Goal: Information Seeking & Learning: Learn about a topic

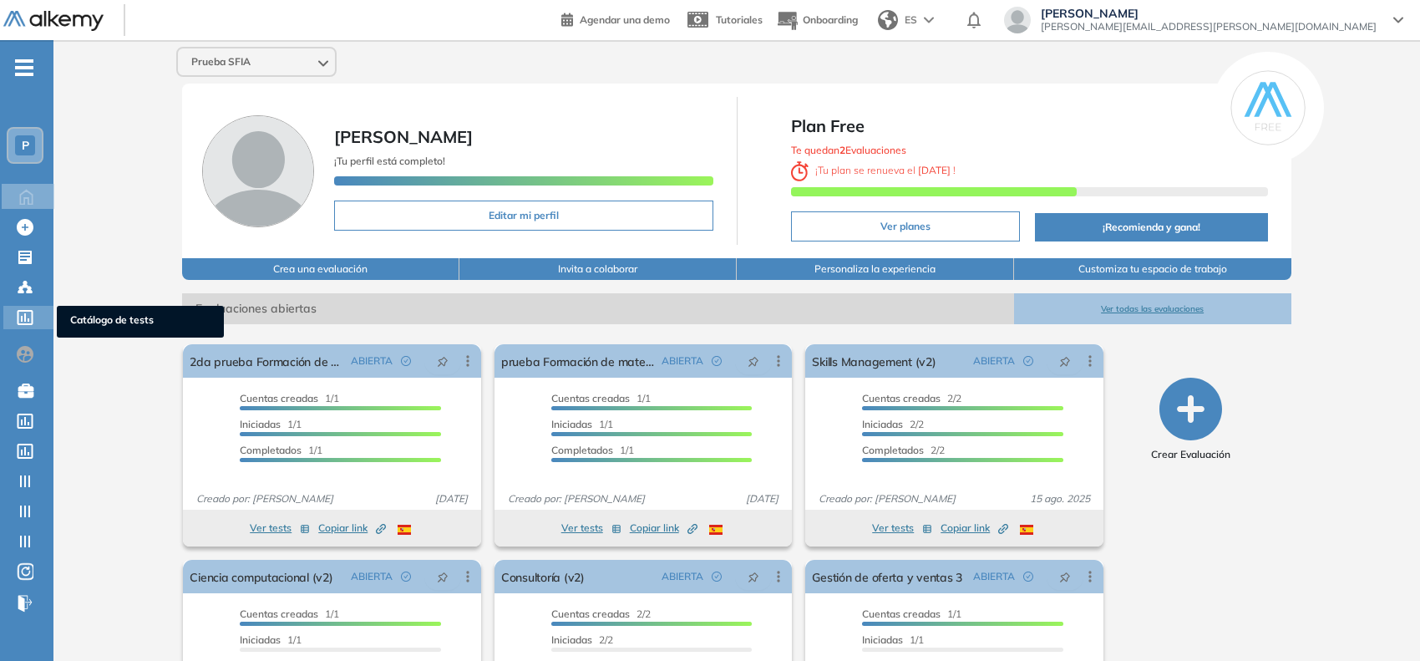
click at [18, 313] on icon at bounding box center [26, 317] width 16 height 15
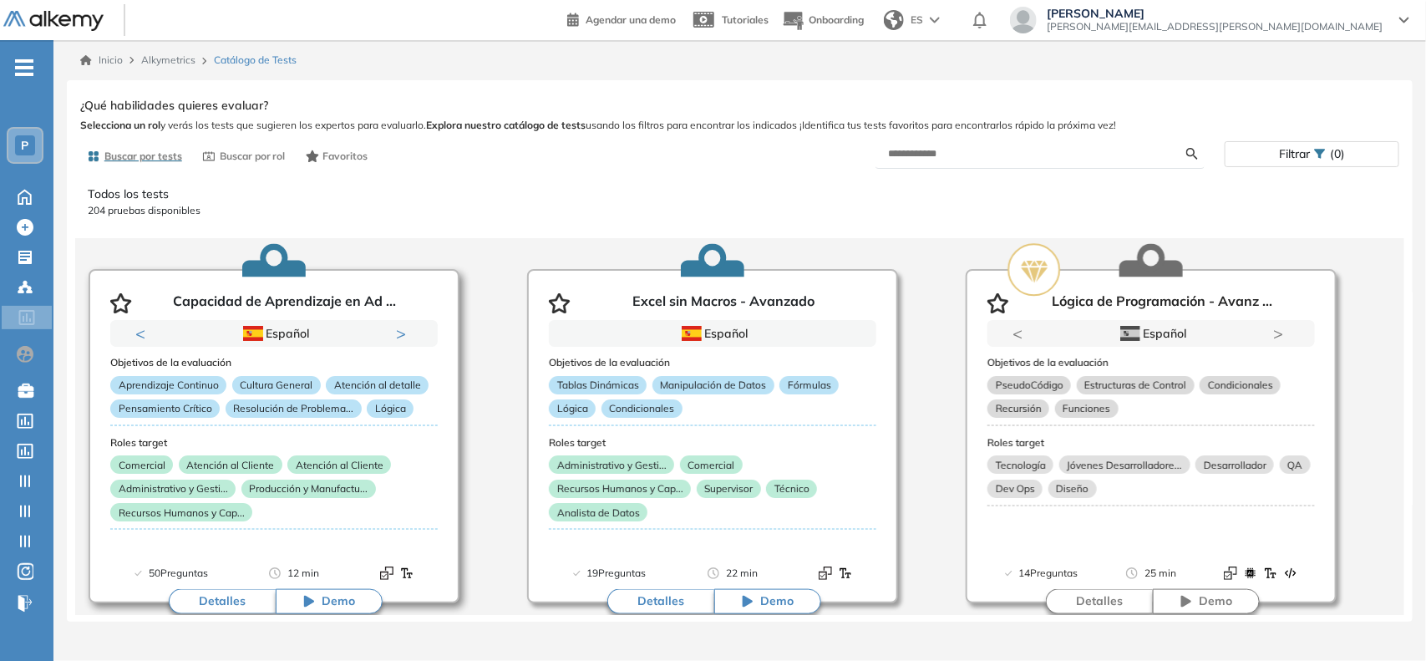
click at [224, 608] on button "Detalles" at bounding box center [222, 601] width 107 height 25
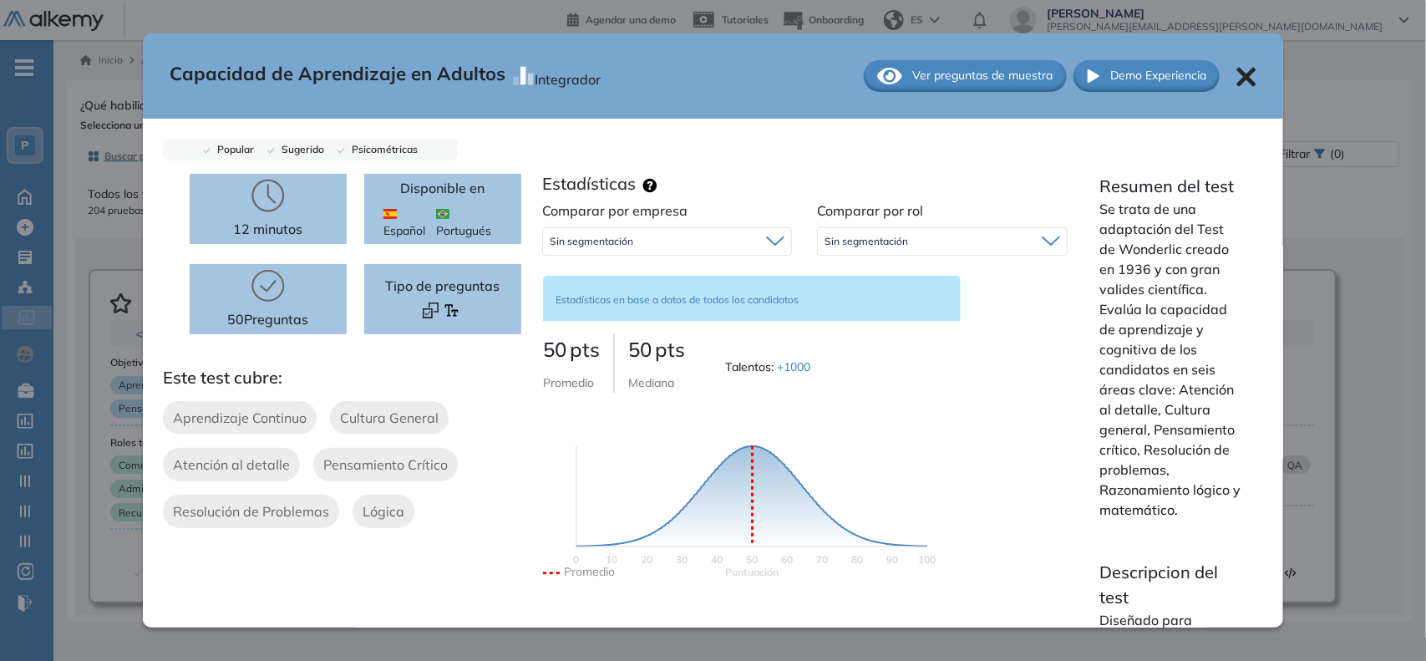
click at [852, 241] on span "Sin segmentación" at bounding box center [866, 241] width 84 height 13
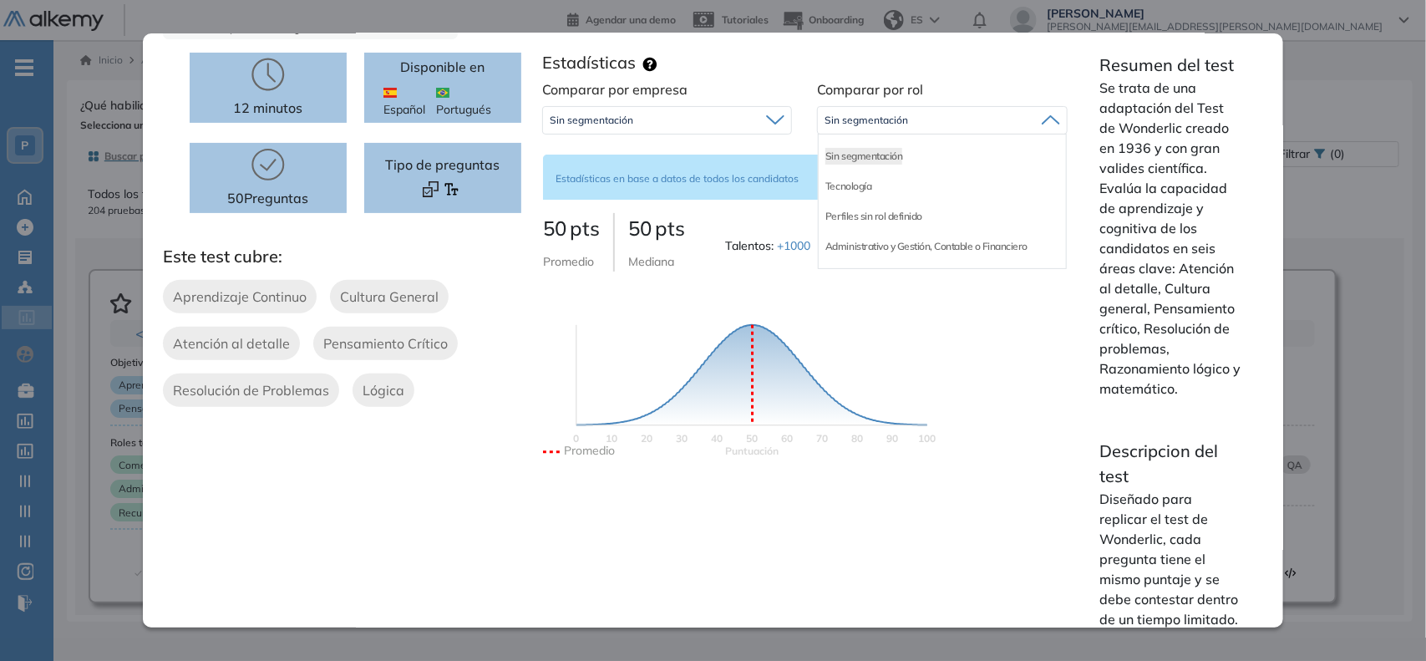
scroll to position [60, 0]
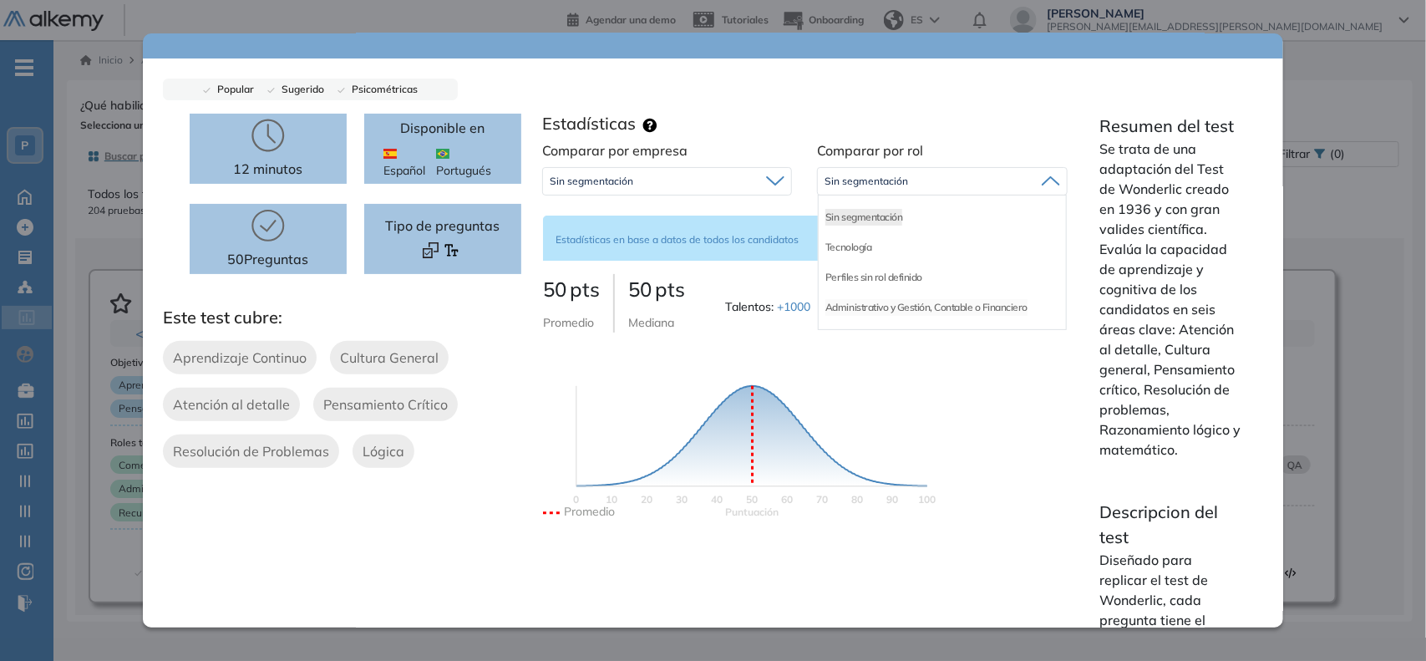
click at [874, 299] on li "Administrativo y Gestión, Contable o Financiero" at bounding box center [926, 307] width 202 height 17
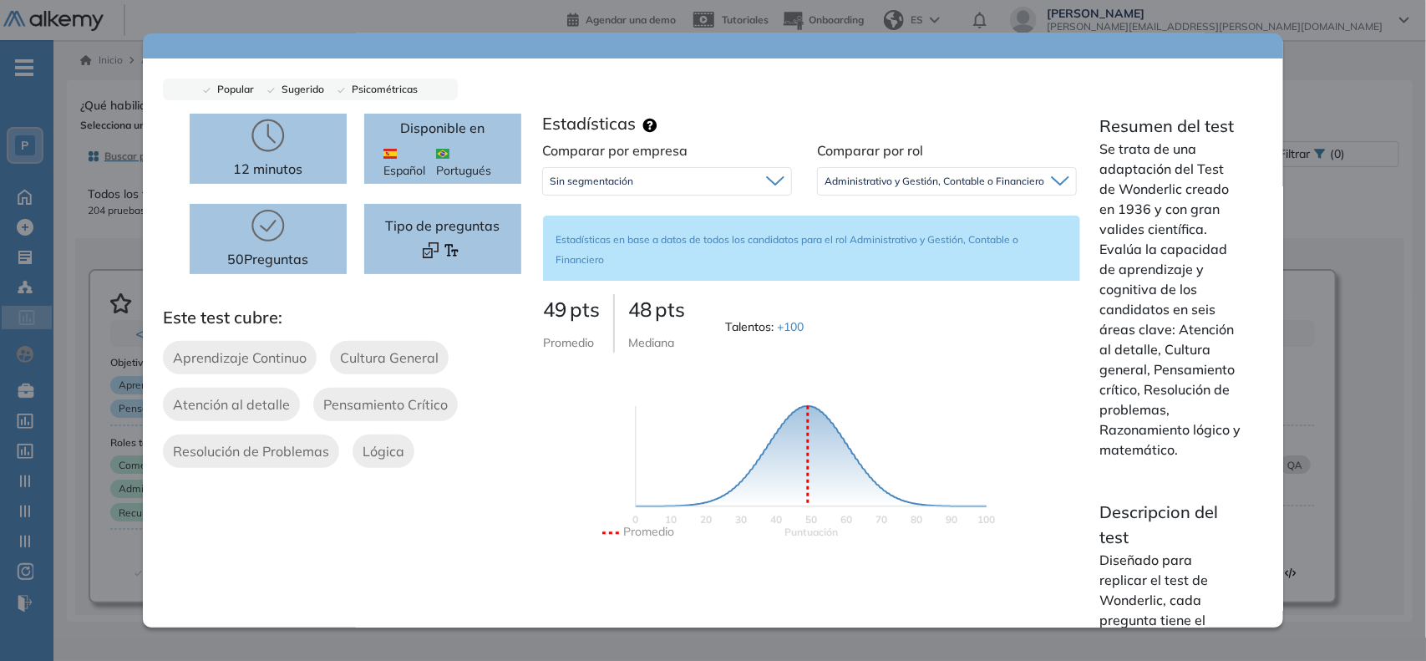
click at [681, 169] on div "Sin segmentación" at bounding box center [667, 181] width 248 height 27
click at [645, 213] on div "Sin segmentación" at bounding box center [667, 217] width 246 height 30
click at [848, 185] on span "Administrativo y Gestión, Contable o Financiero" at bounding box center [934, 181] width 220 height 13
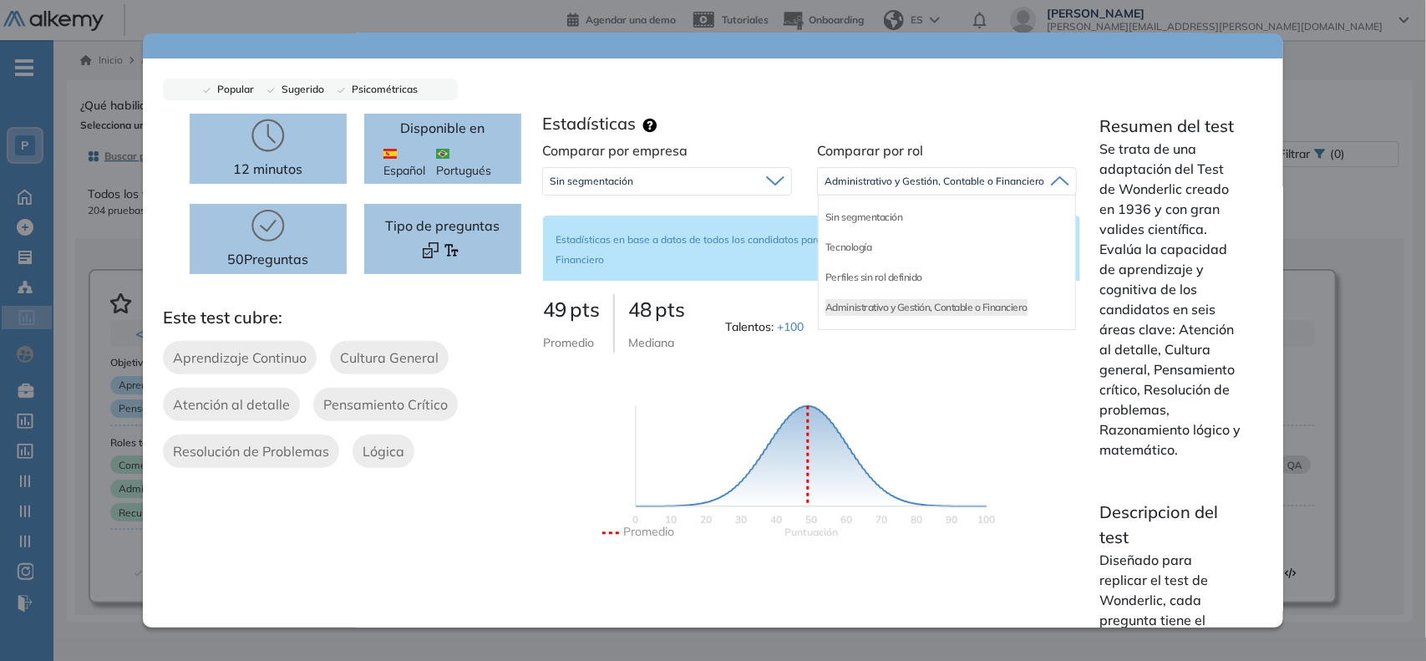
click at [848, 185] on span "Administrativo y Gestión, Contable o Financiero" at bounding box center [934, 181] width 220 height 13
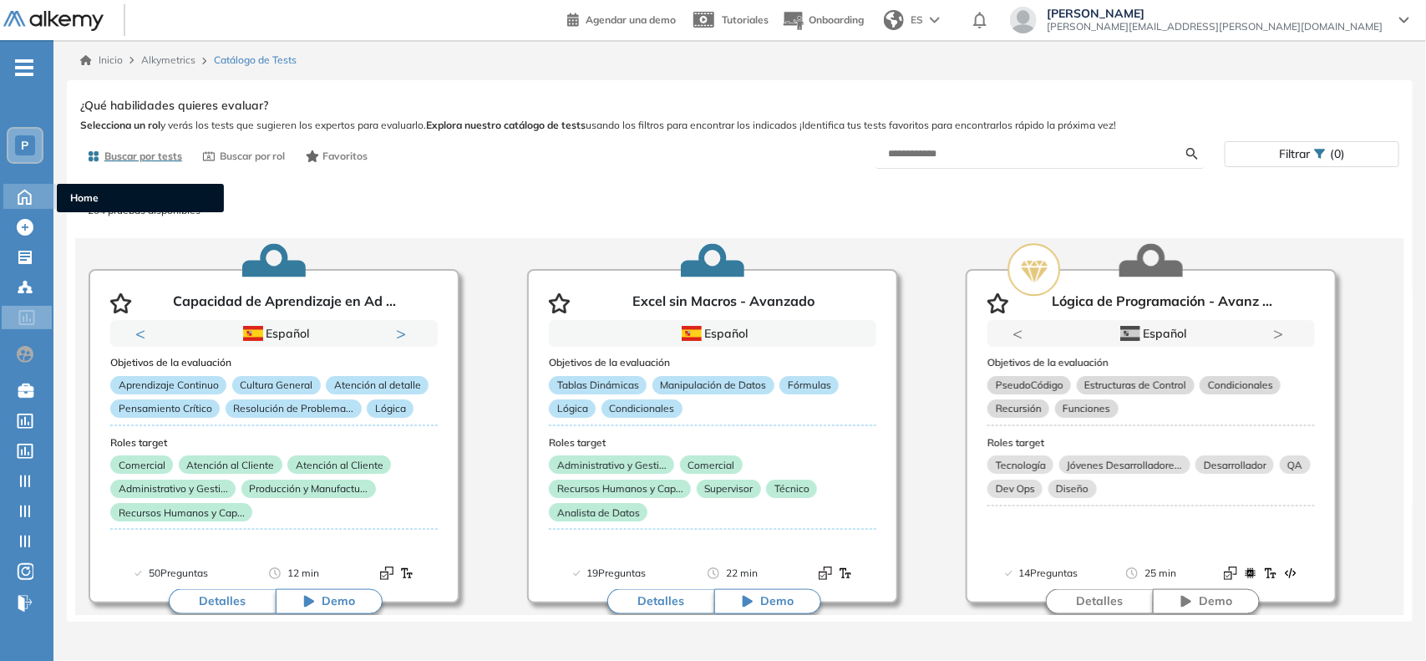
click at [47, 185] on div "Perfil Todos los espacios Todos los espacios P Home Home Alkymetrics Alkymetric…" at bounding box center [713, 330] width 1426 height 661
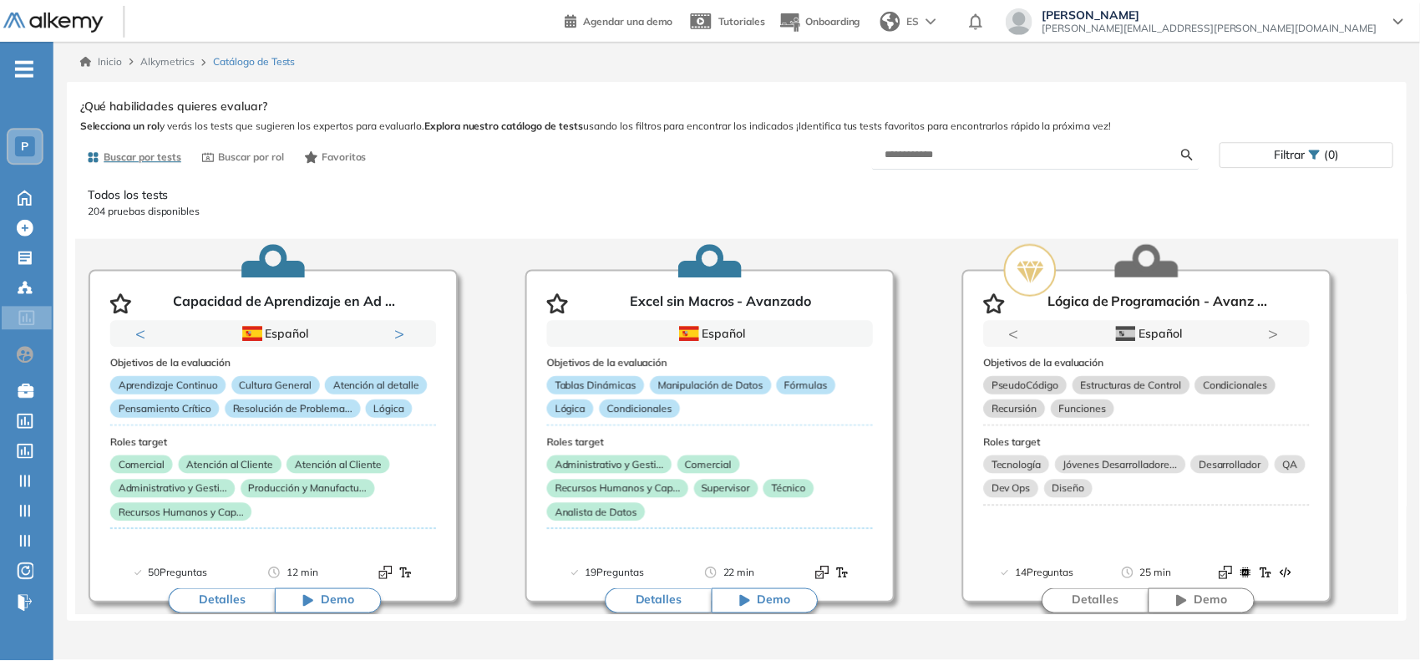
scroll to position [0, 0]
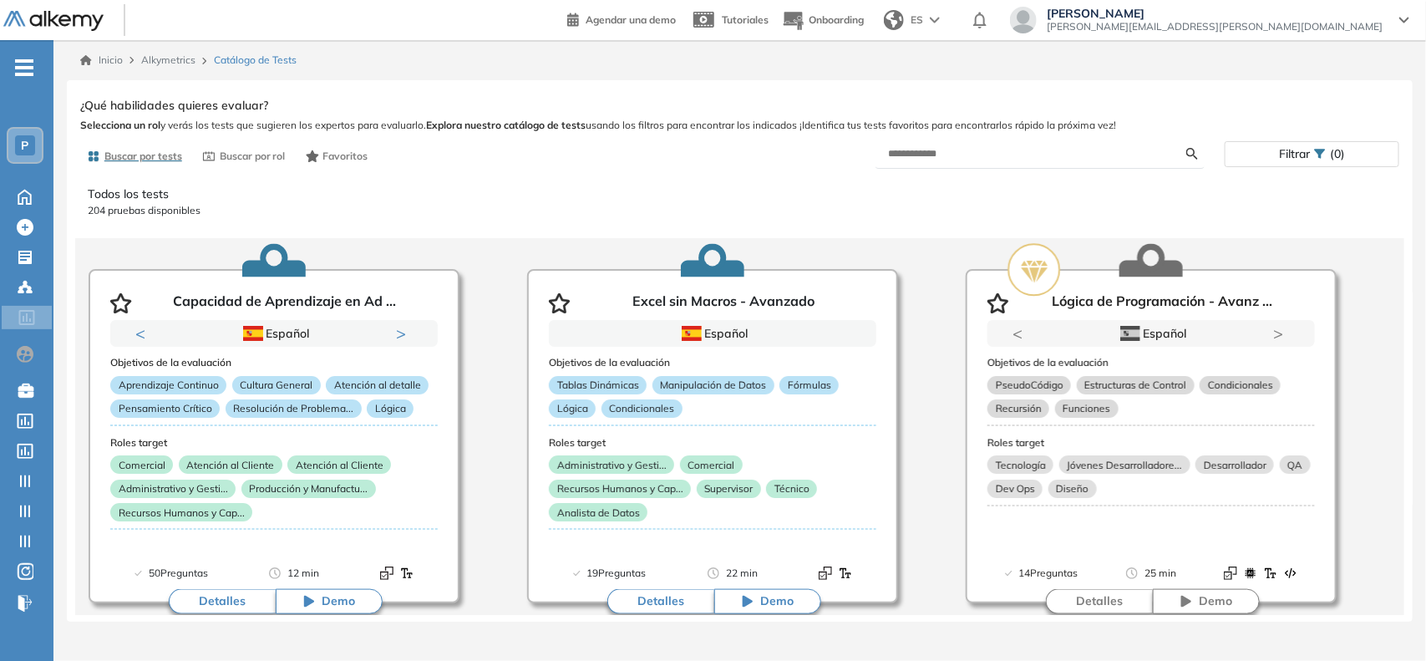
click at [23, 146] on span "P" at bounding box center [26, 145] width 8 height 13
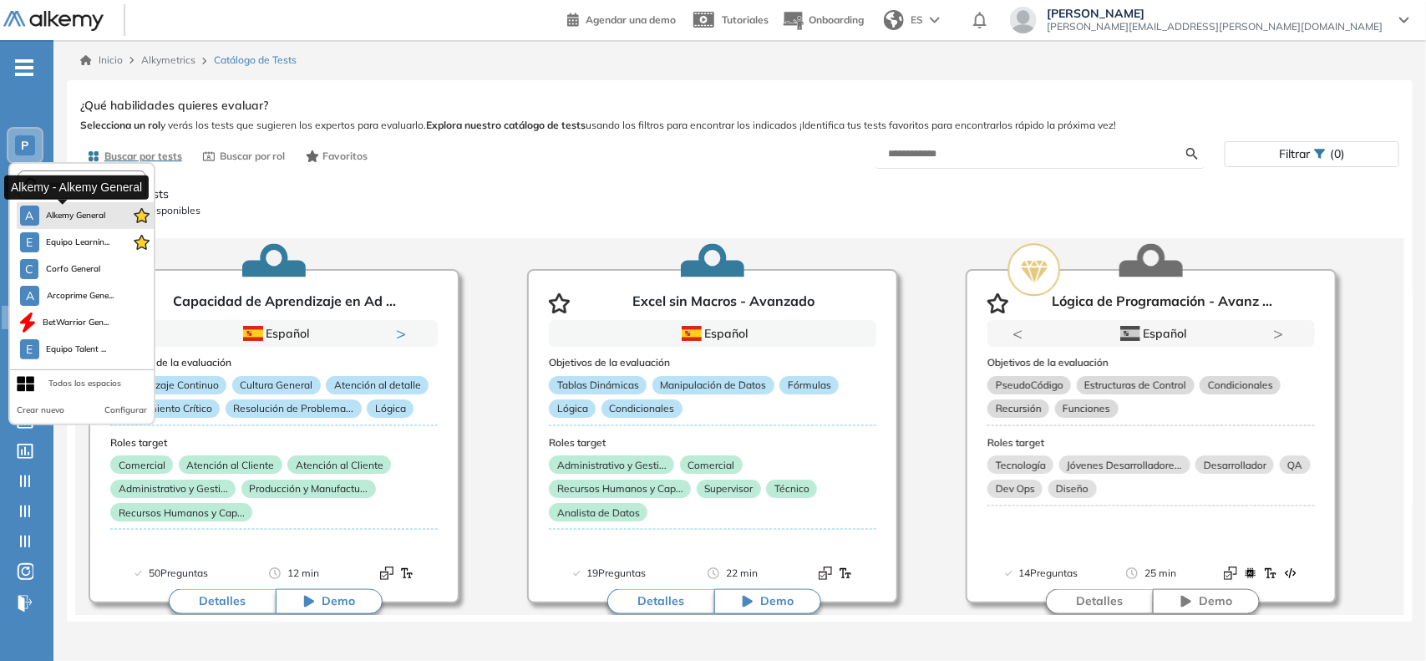
click at [48, 210] on span "Alkemy General" at bounding box center [76, 215] width 60 height 13
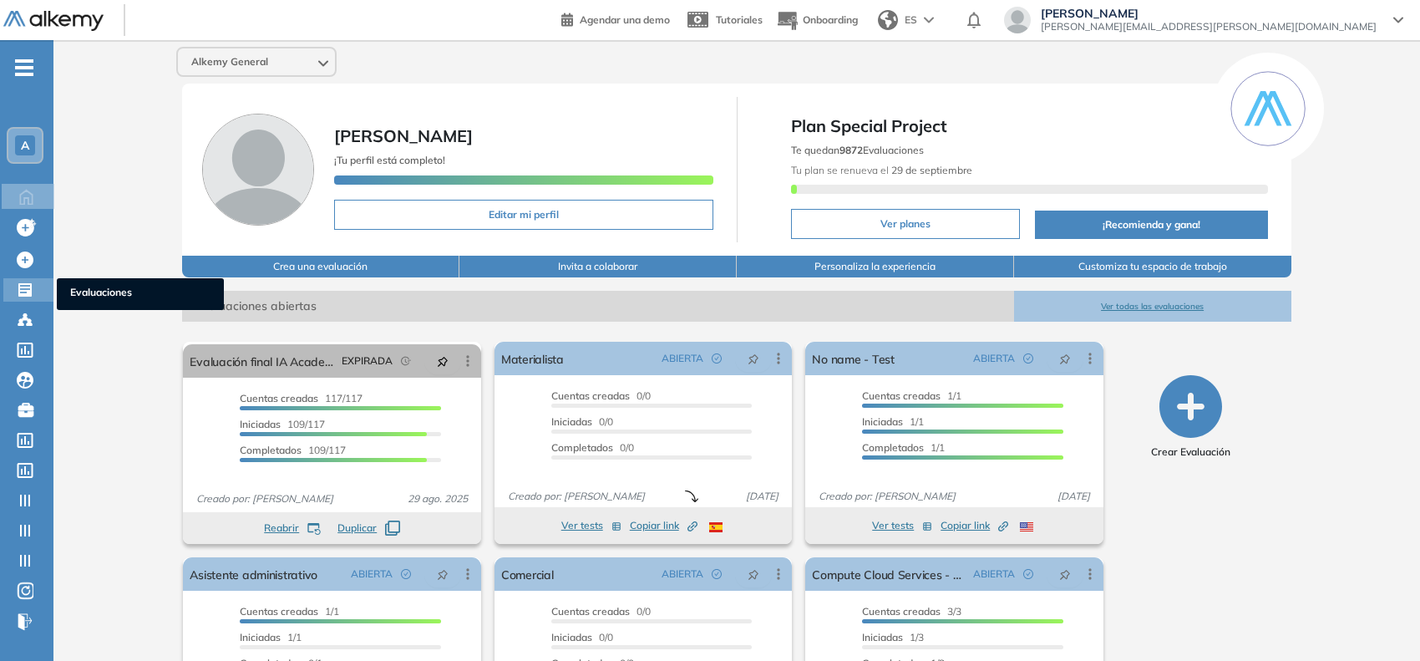
click at [32, 281] on icon at bounding box center [25, 289] width 17 height 17
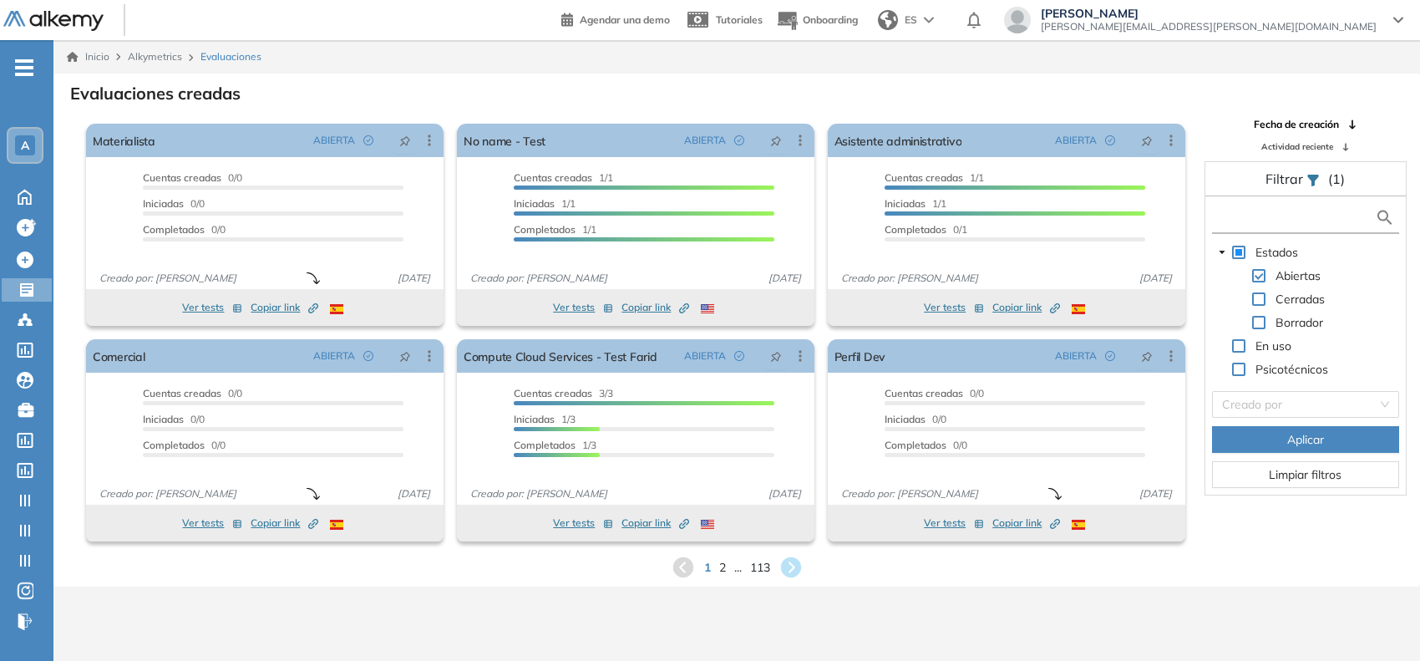
click at [1275, 210] on input "text" at bounding box center [1295, 218] width 160 height 18
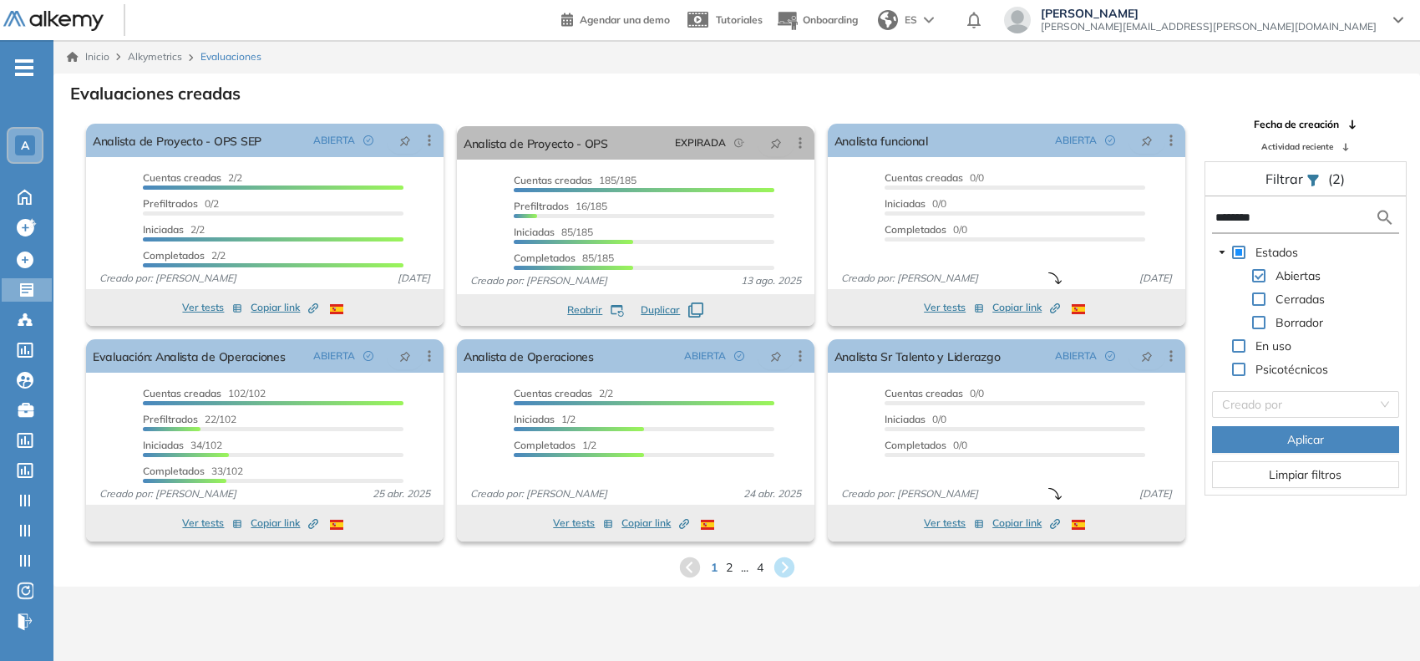
type input "********"
click at [783, 568] on icon at bounding box center [784, 567] width 23 height 23
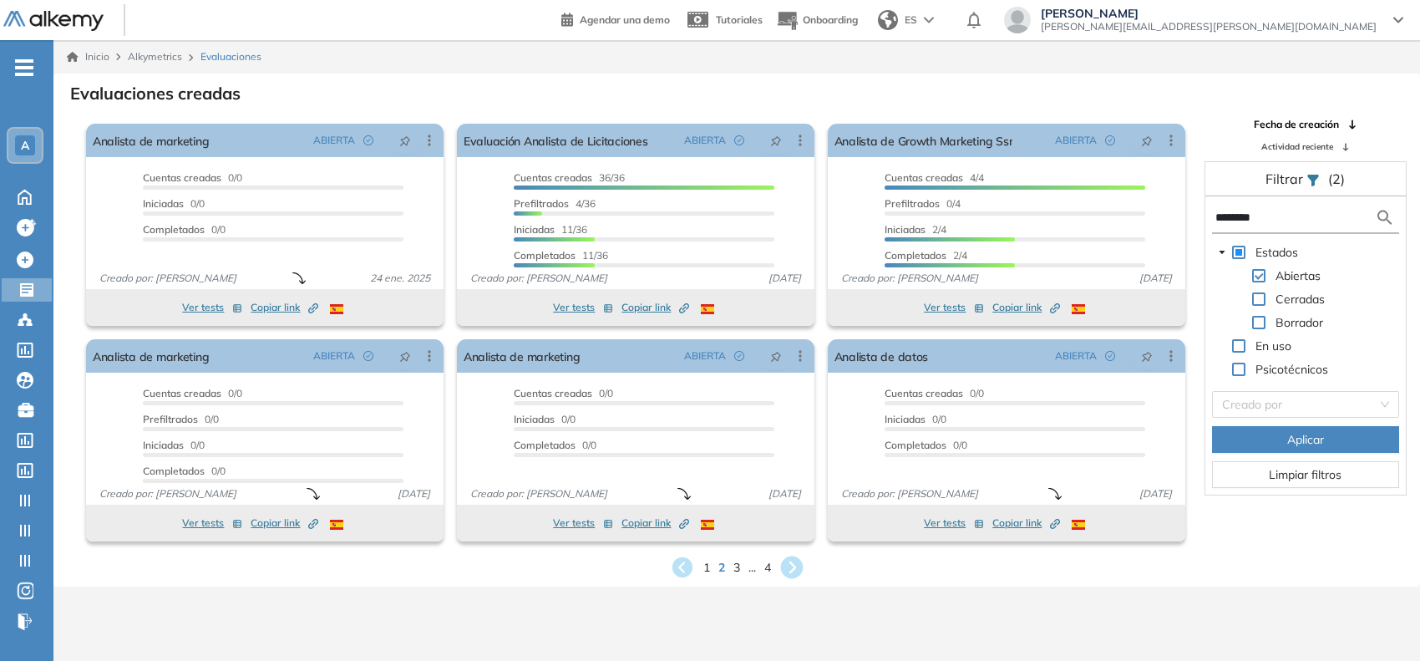
click at [783, 568] on icon at bounding box center [791, 567] width 23 height 23
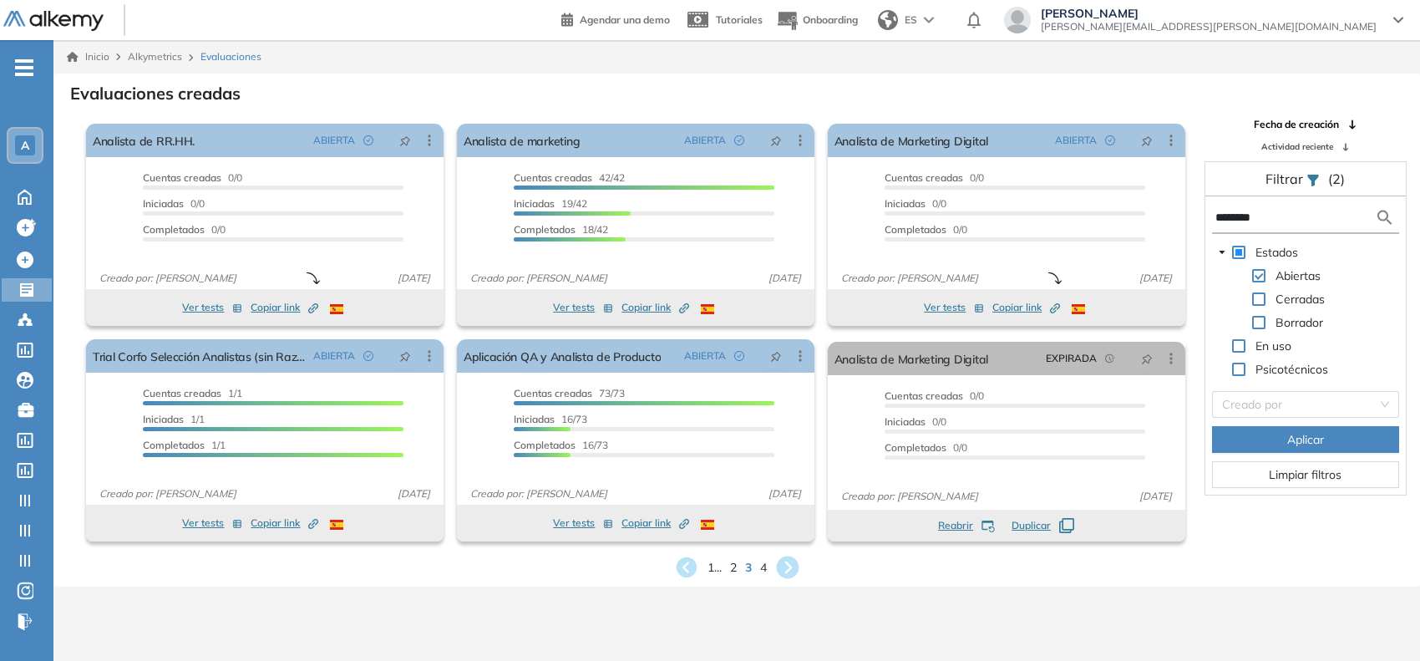
click at [789, 565] on icon at bounding box center [787, 568] width 28 height 28
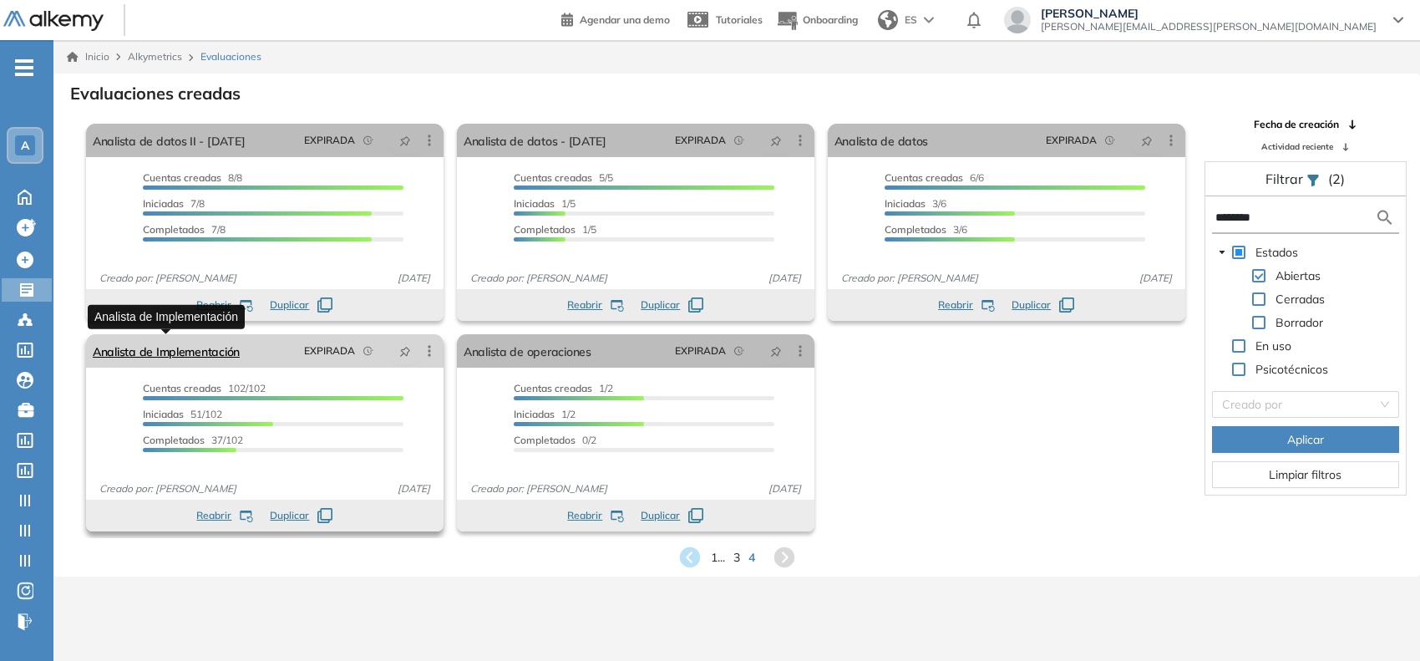
click at [194, 343] on link "Analista de Implementación" at bounding box center [166, 350] width 147 height 33
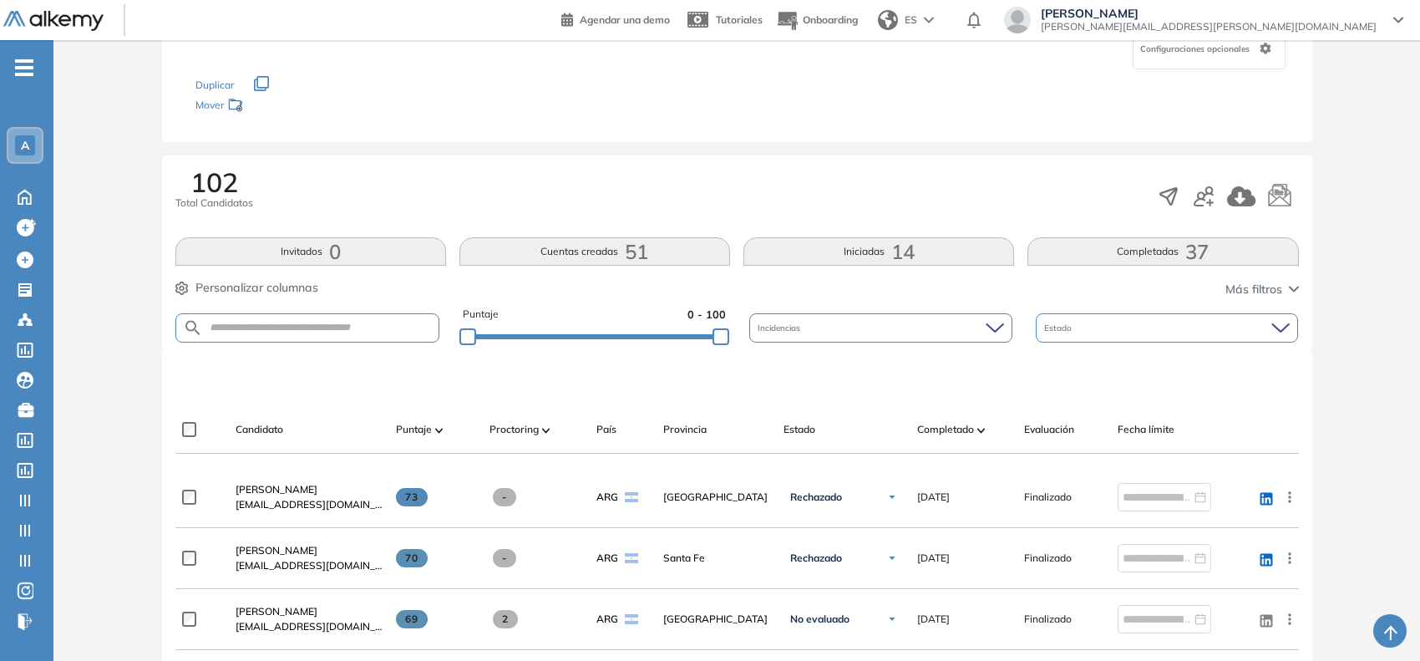
scroll to position [190, 0]
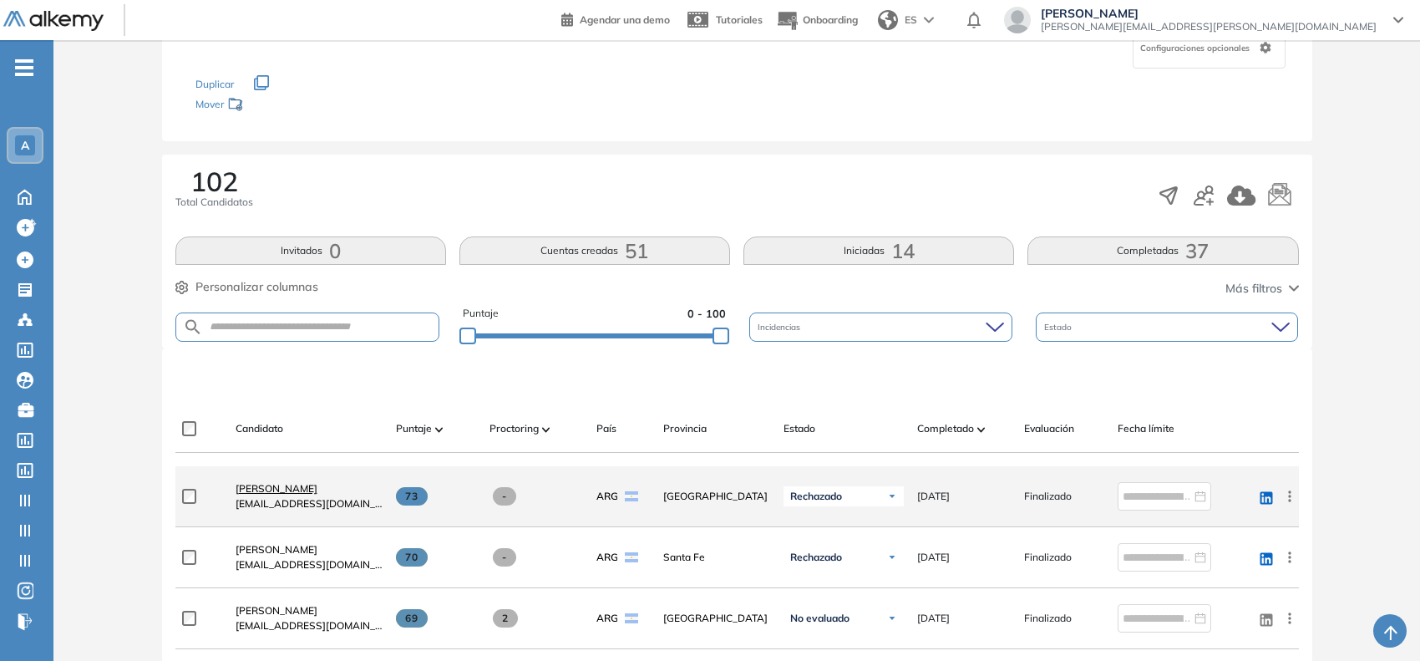
click at [293, 489] on span "[PERSON_NAME]" at bounding box center [277, 488] width 82 height 13
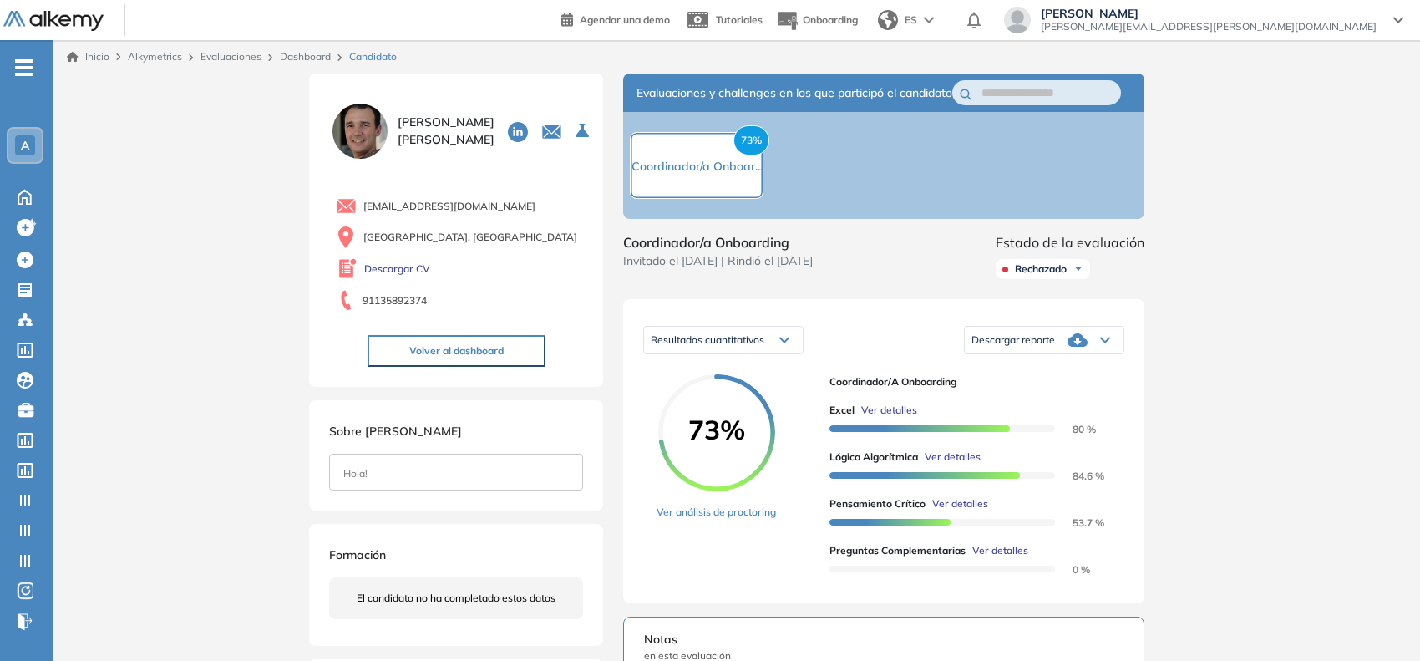
click at [297, 55] on link "Dashboard" at bounding box center [305, 56] width 51 height 13
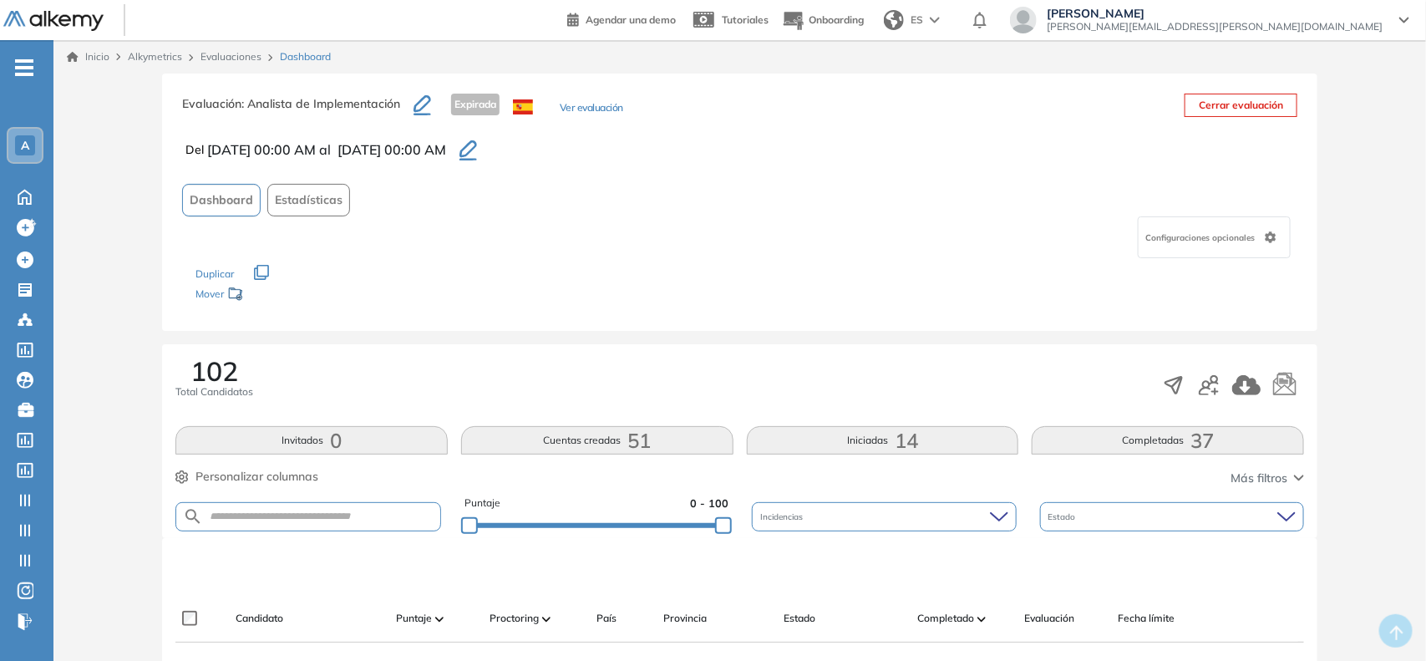
click at [230, 60] on link "Evaluaciones" at bounding box center [230, 56] width 61 height 13
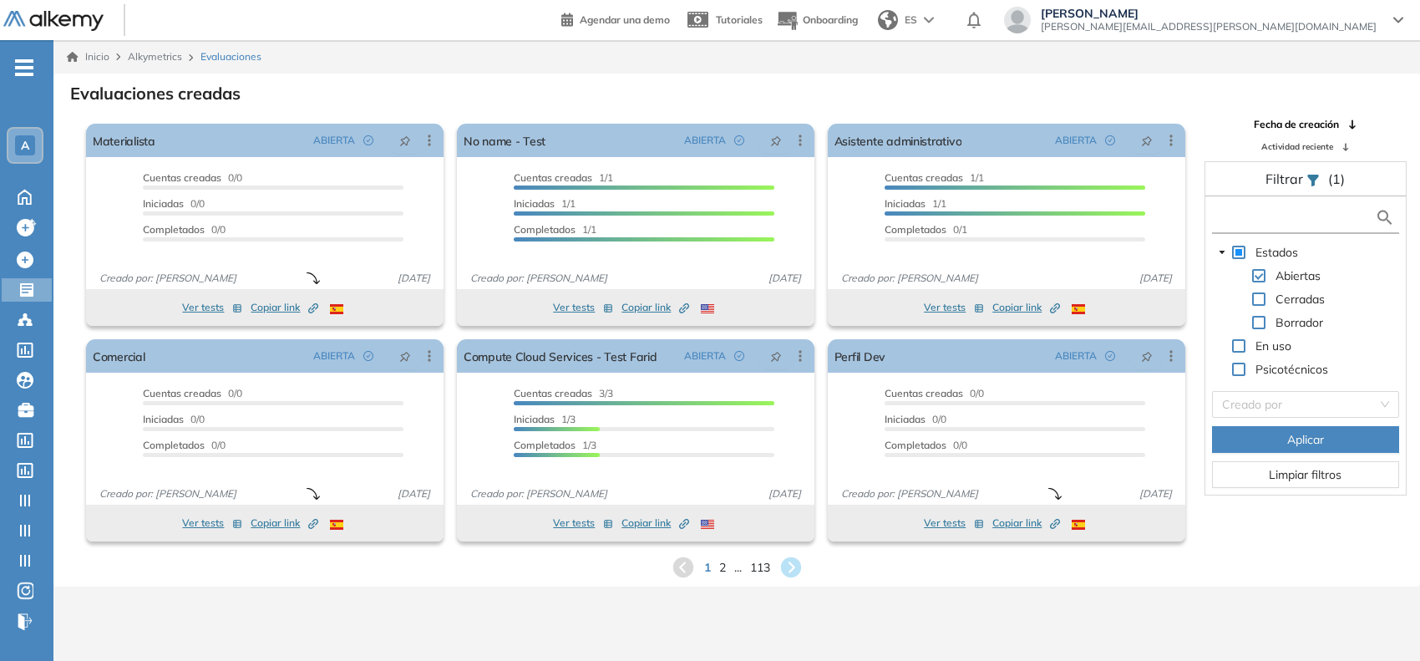
click at [1234, 215] on input "text" at bounding box center [1295, 218] width 160 height 18
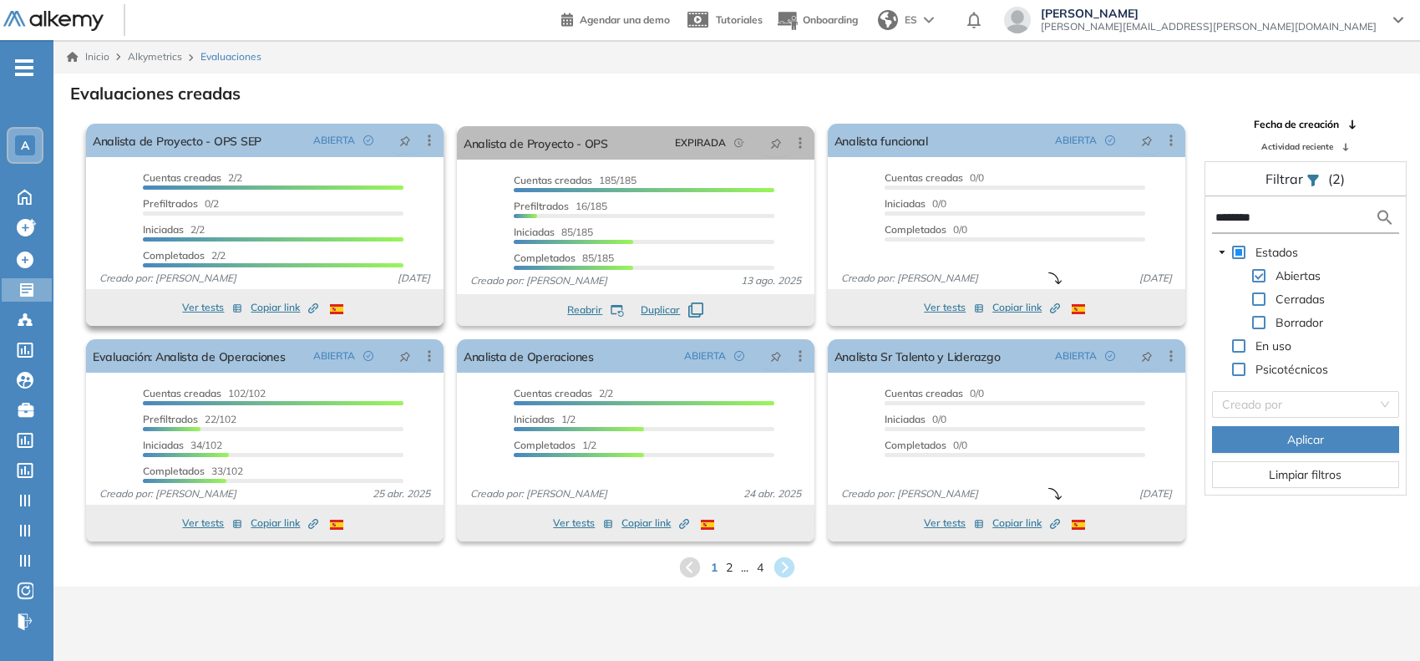
type input "********"
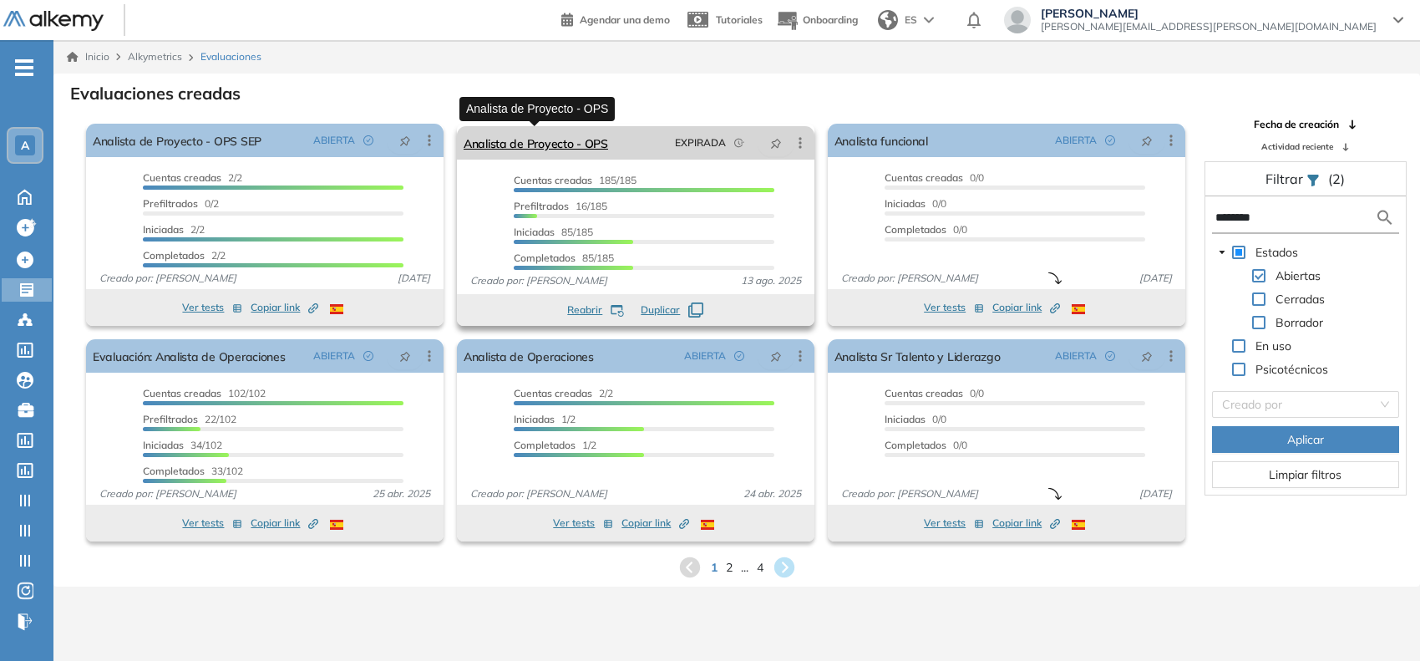
click at [497, 155] on link "Analista de Proyecto - OPS" at bounding box center [536, 142] width 144 height 33
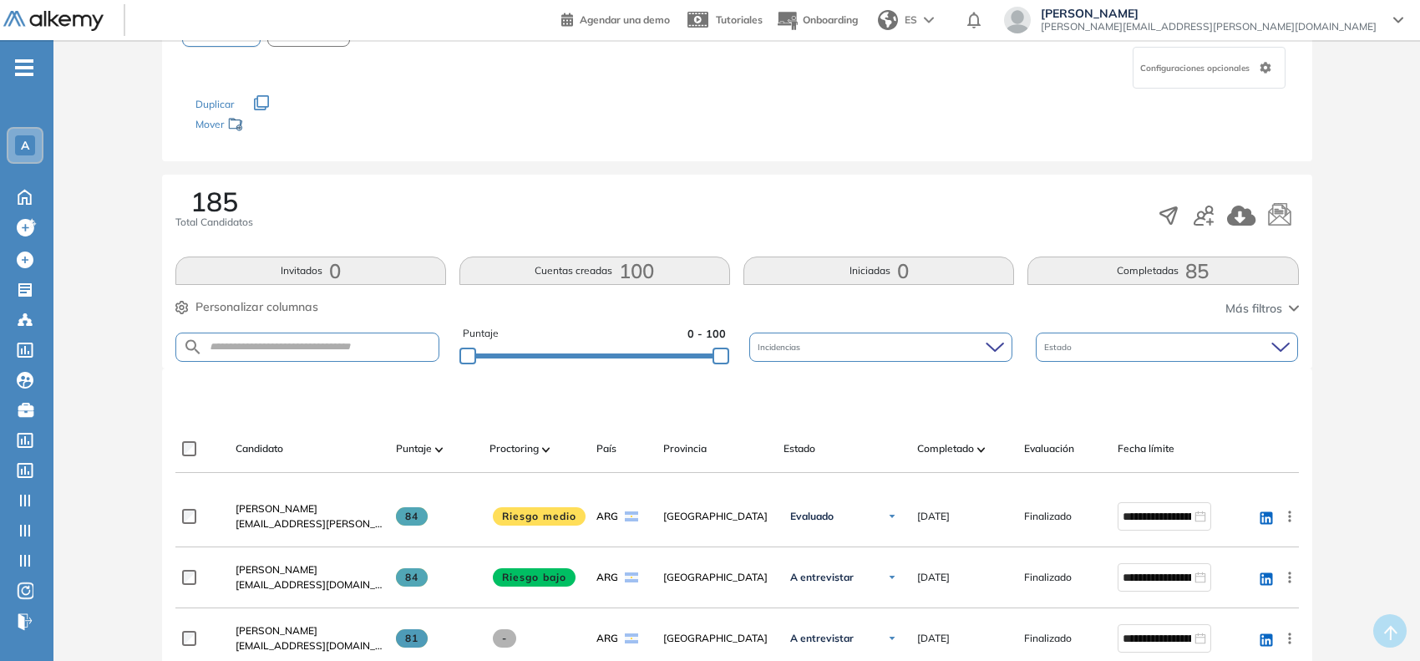
scroll to position [185, 0]
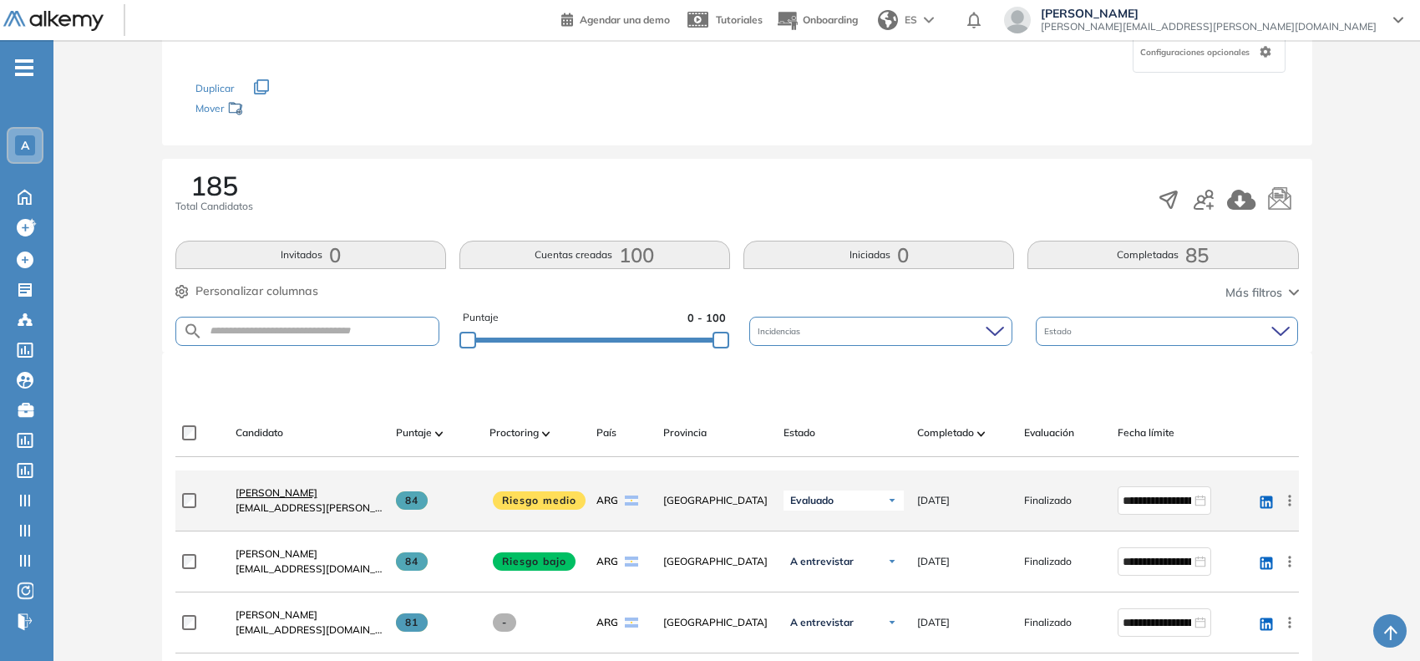
click at [273, 486] on span "[PERSON_NAME]" at bounding box center [277, 492] width 82 height 13
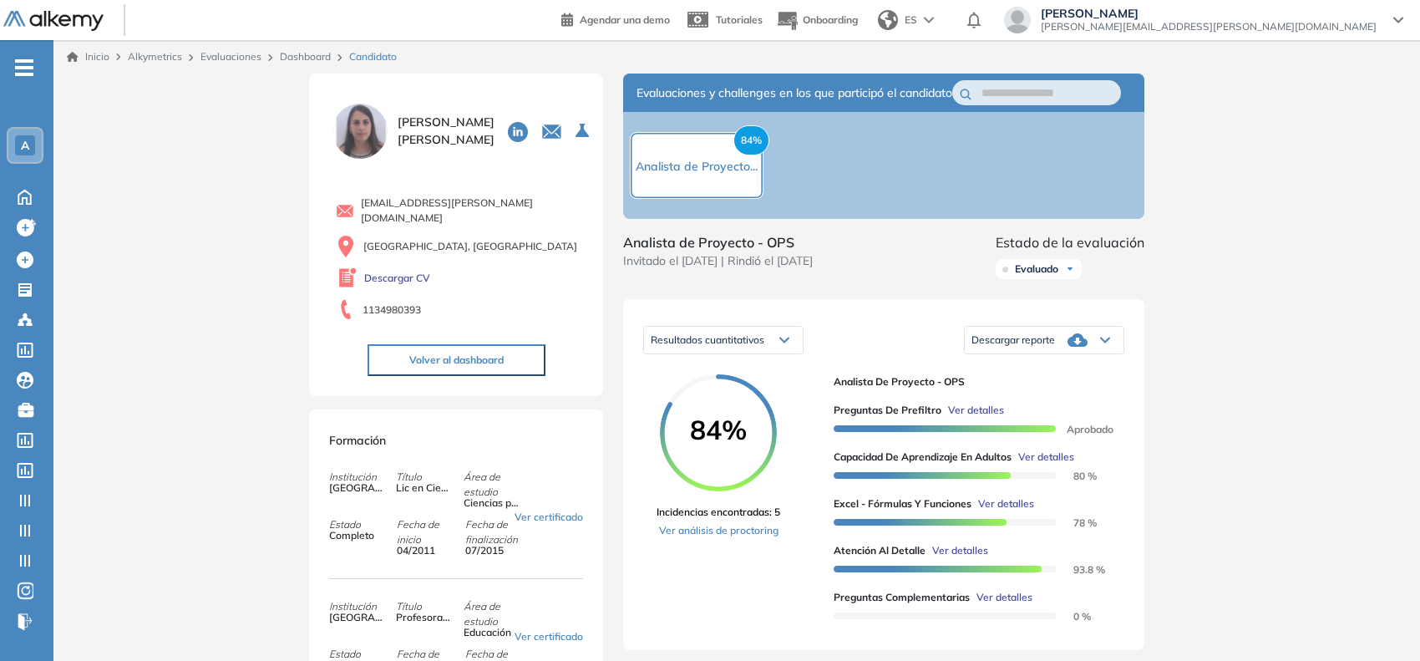
click at [1049, 464] on span "Ver detalles" at bounding box center [1046, 456] width 56 height 15
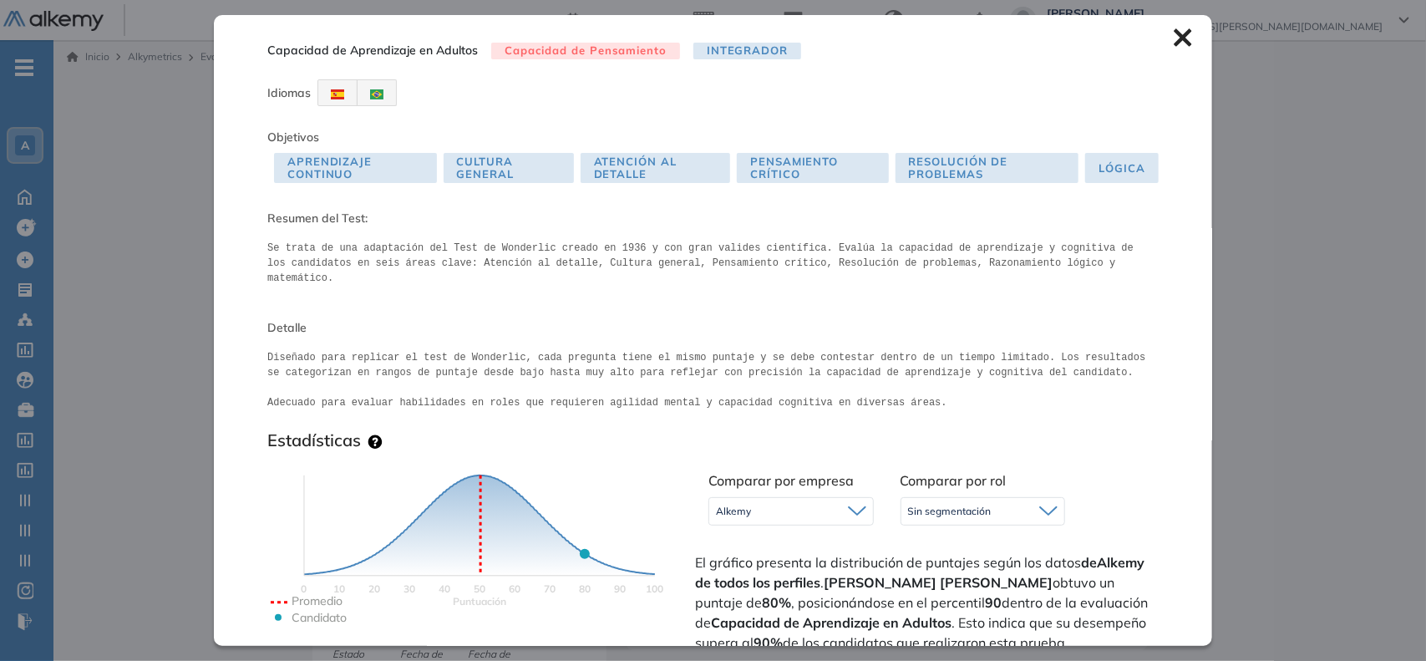
scroll to position [147, 0]
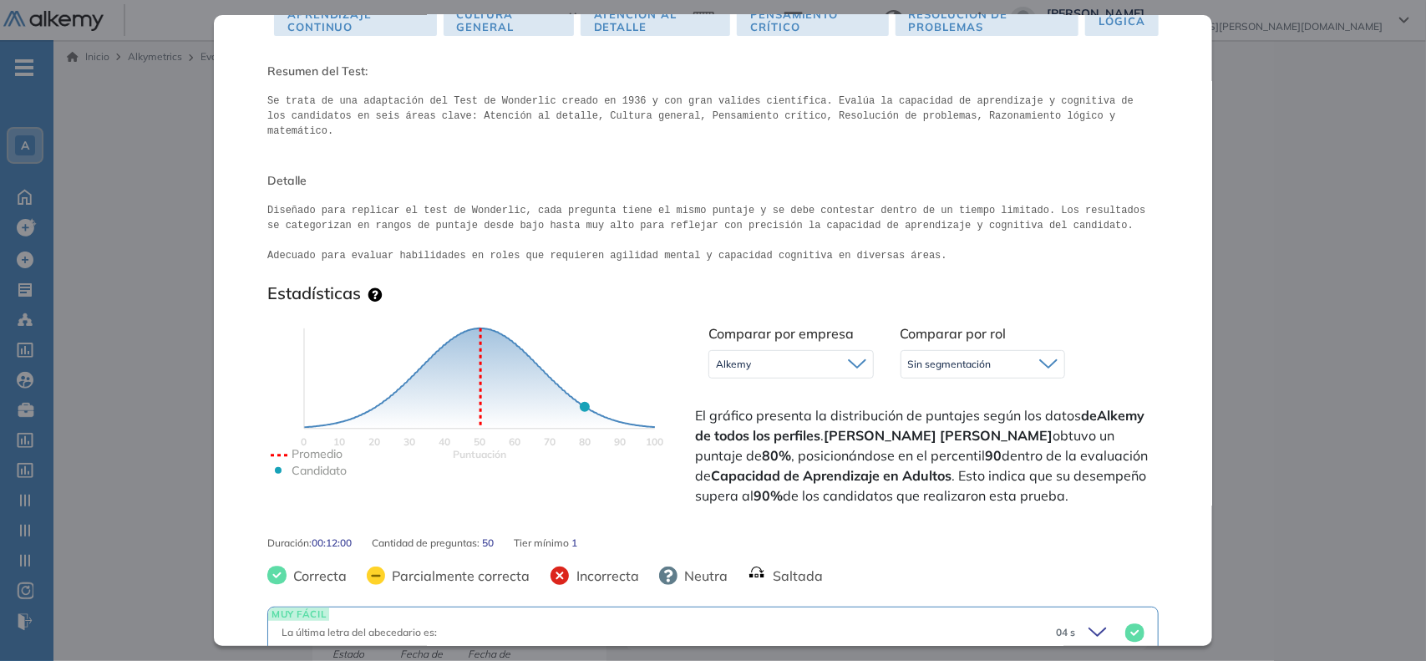
click at [1008, 351] on div "Sin segmentación" at bounding box center [983, 364] width 164 height 27
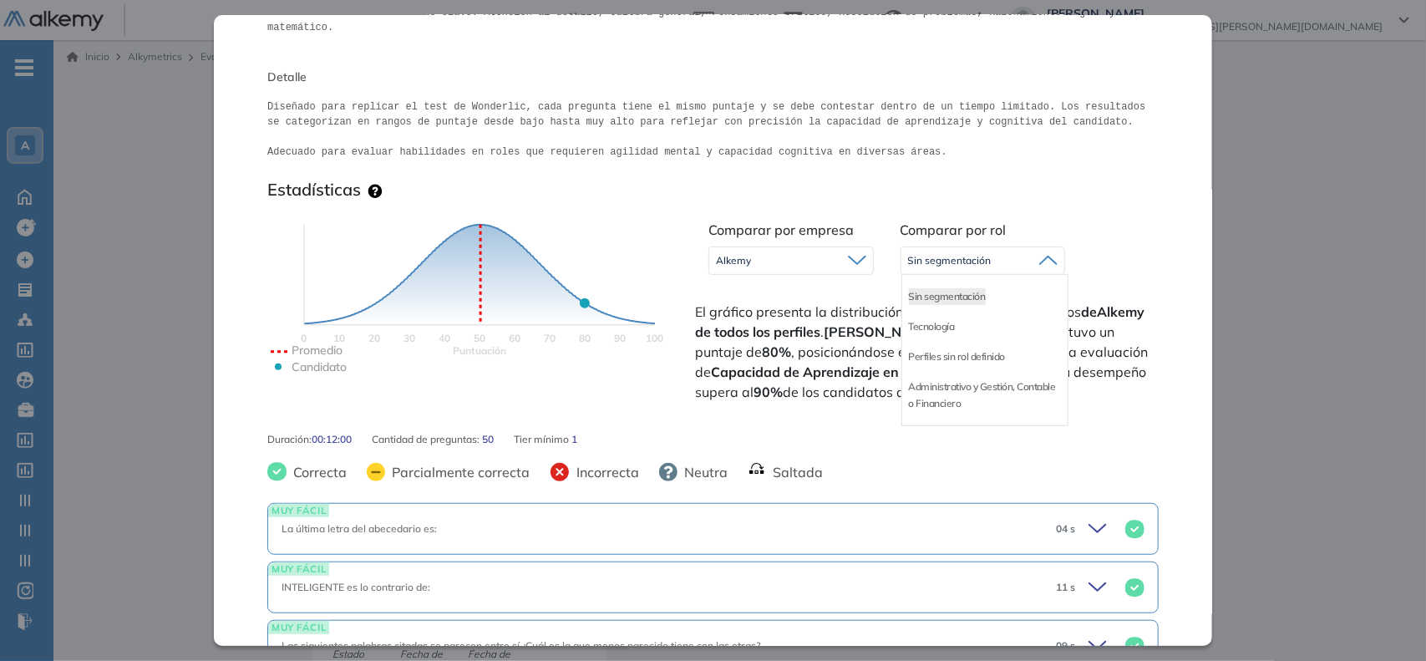
scroll to position [251, 0]
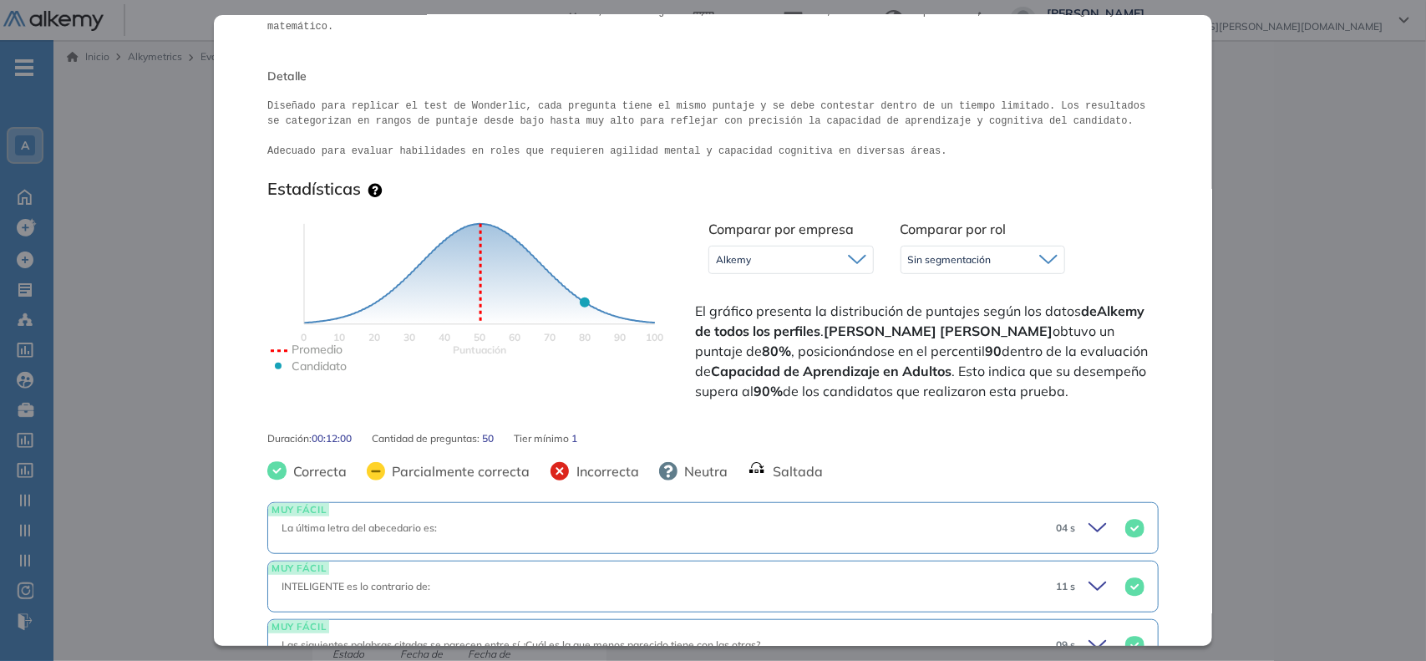
click at [799, 246] on div "Alkemy" at bounding box center [791, 259] width 164 height 27
click at [765, 287] on li "Sin segmentación" at bounding box center [755, 295] width 77 height 17
click at [940, 253] on span "Sin segmentación" at bounding box center [950, 259] width 84 height 13
click at [802, 246] on div "Sin segmentación" at bounding box center [791, 259] width 164 height 27
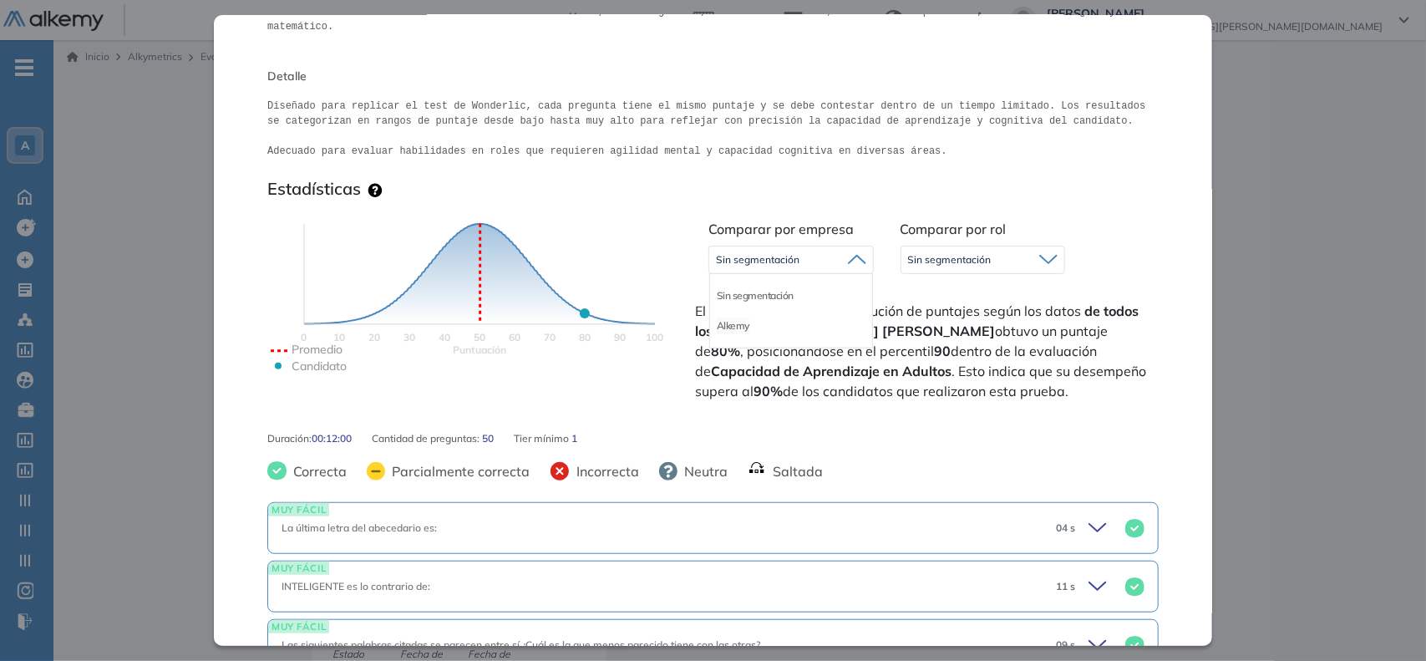
click at [731, 317] on li "Alkemy" at bounding box center [733, 325] width 33 height 17
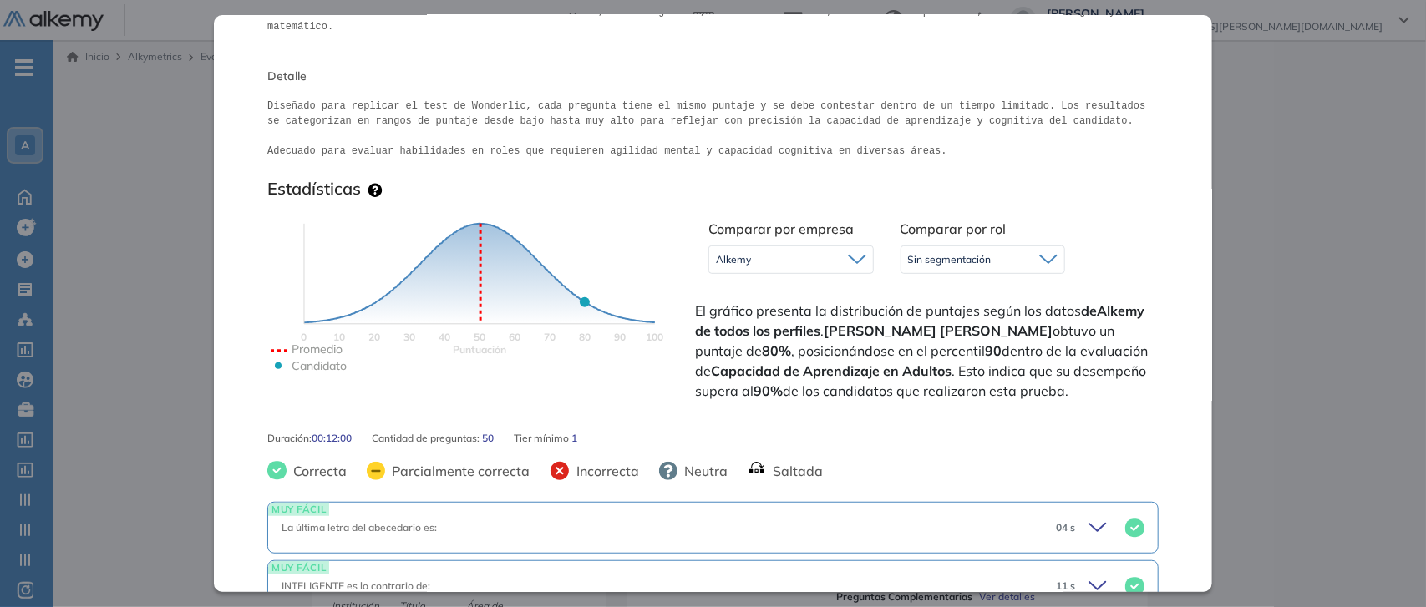
click at [931, 253] on span "Sin segmentación" at bounding box center [950, 259] width 84 height 13
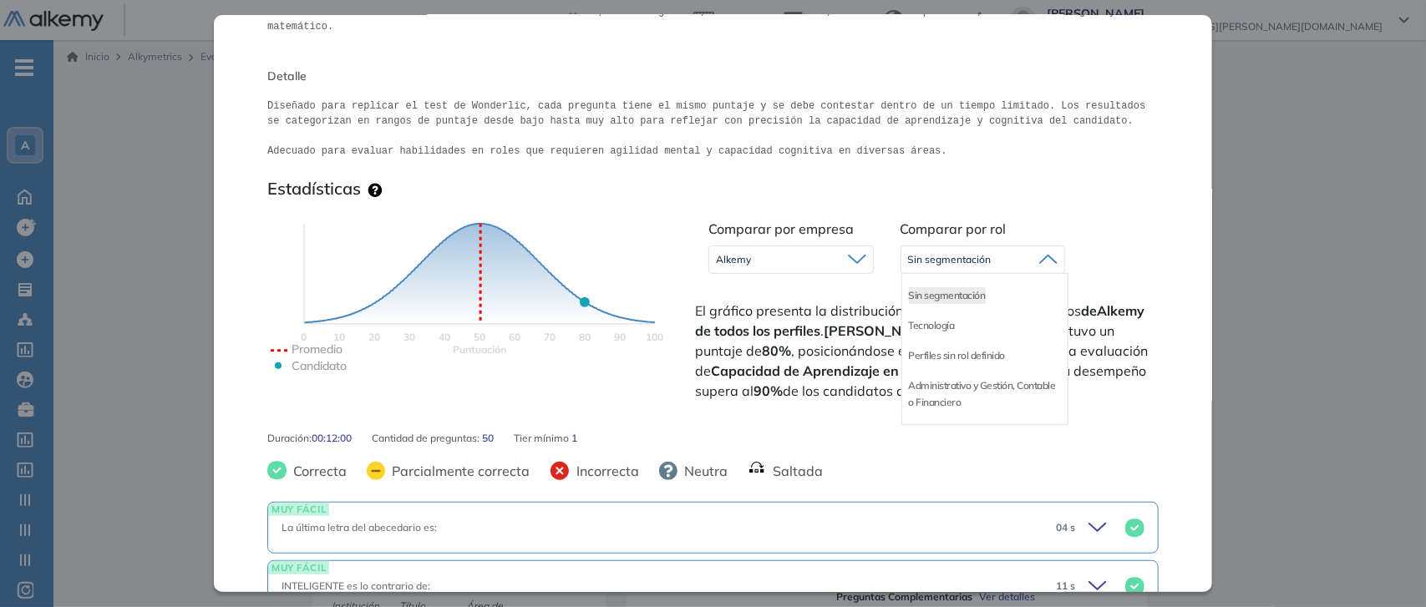
click at [803, 246] on div "Alkemy" at bounding box center [791, 259] width 164 height 27
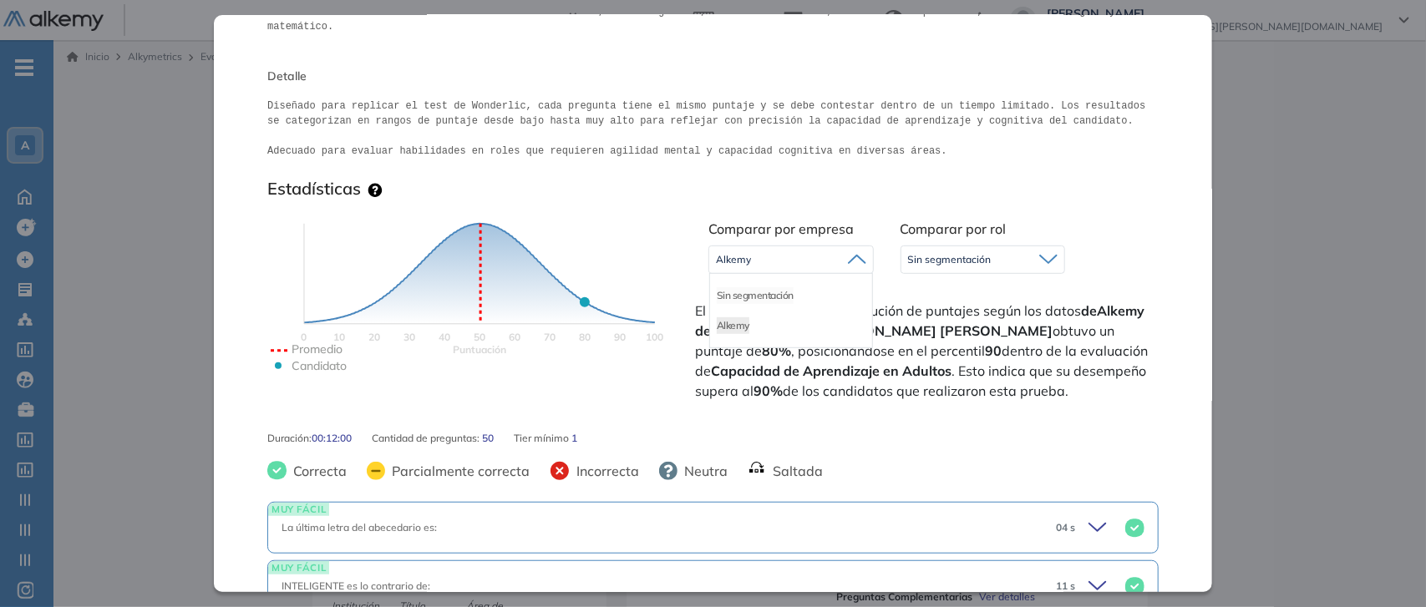
click at [757, 287] on li "Sin segmentación" at bounding box center [755, 295] width 77 height 17
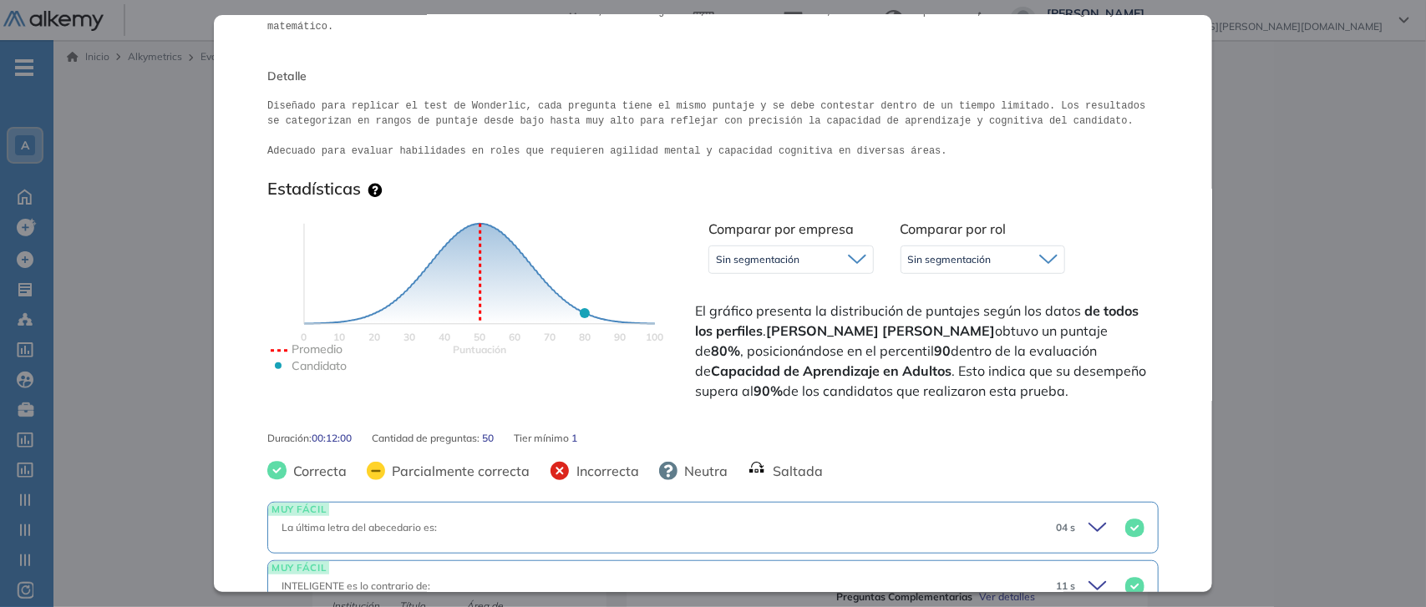
click at [930, 253] on span "Sin segmentación" at bounding box center [950, 259] width 84 height 13
click at [796, 253] on span "Sin segmentación" at bounding box center [758, 259] width 84 height 13
click at [740, 317] on li "Alkemy" at bounding box center [733, 325] width 33 height 17
click at [928, 252] on div "Sin segmentación" at bounding box center [983, 259] width 164 height 27
click at [828, 249] on div "Alkemy" at bounding box center [791, 259] width 164 height 27
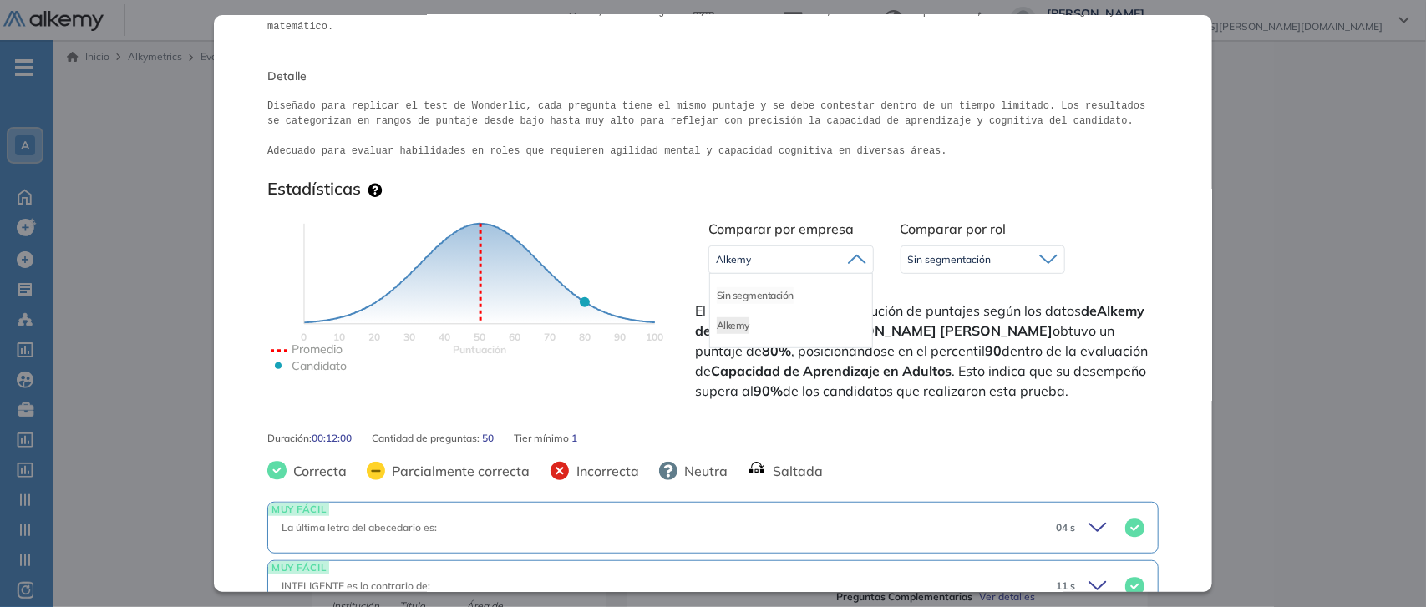
click at [746, 287] on li "Sin segmentación" at bounding box center [755, 295] width 77 height 17
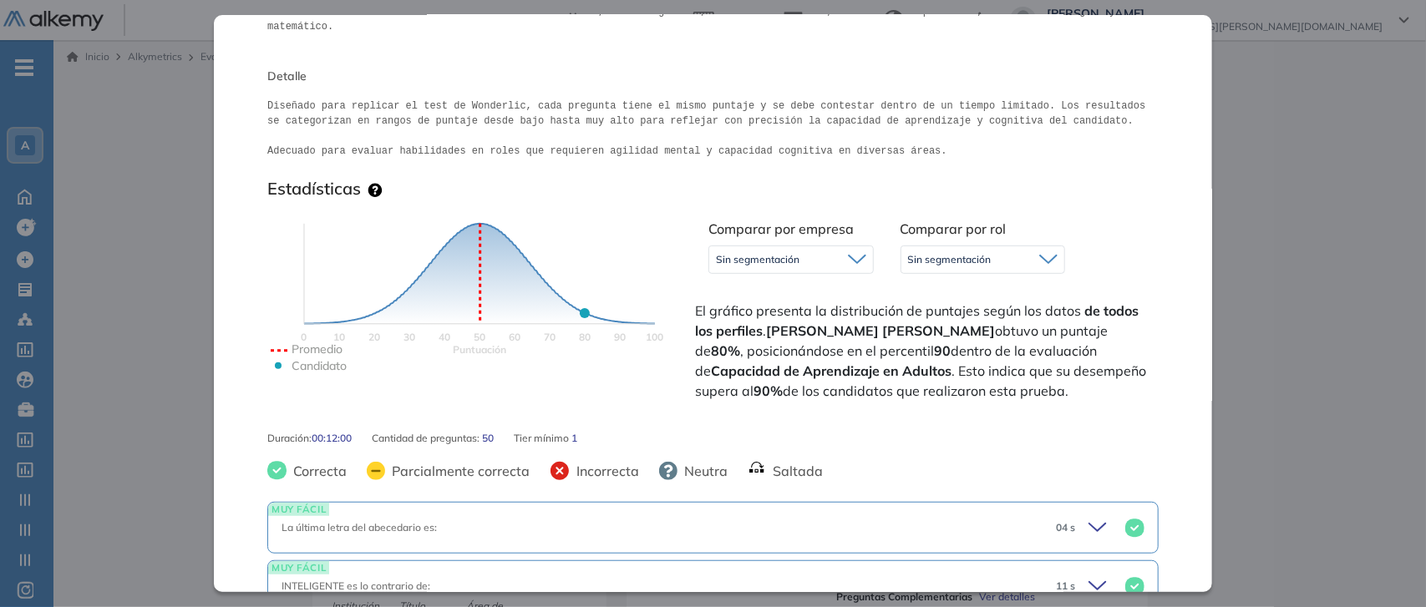
click at [915, 253] on span "Sin segmentación" at bounding box center [950, 259] width 84 height 13
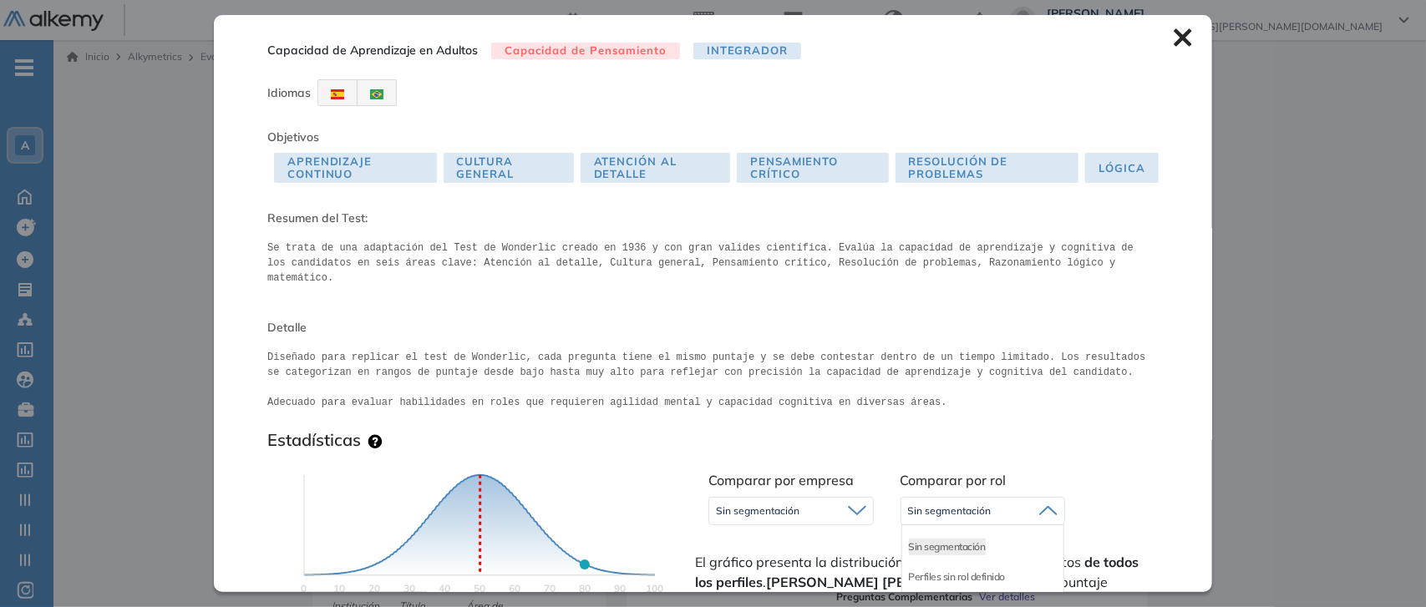
scroll to position [222, 0]
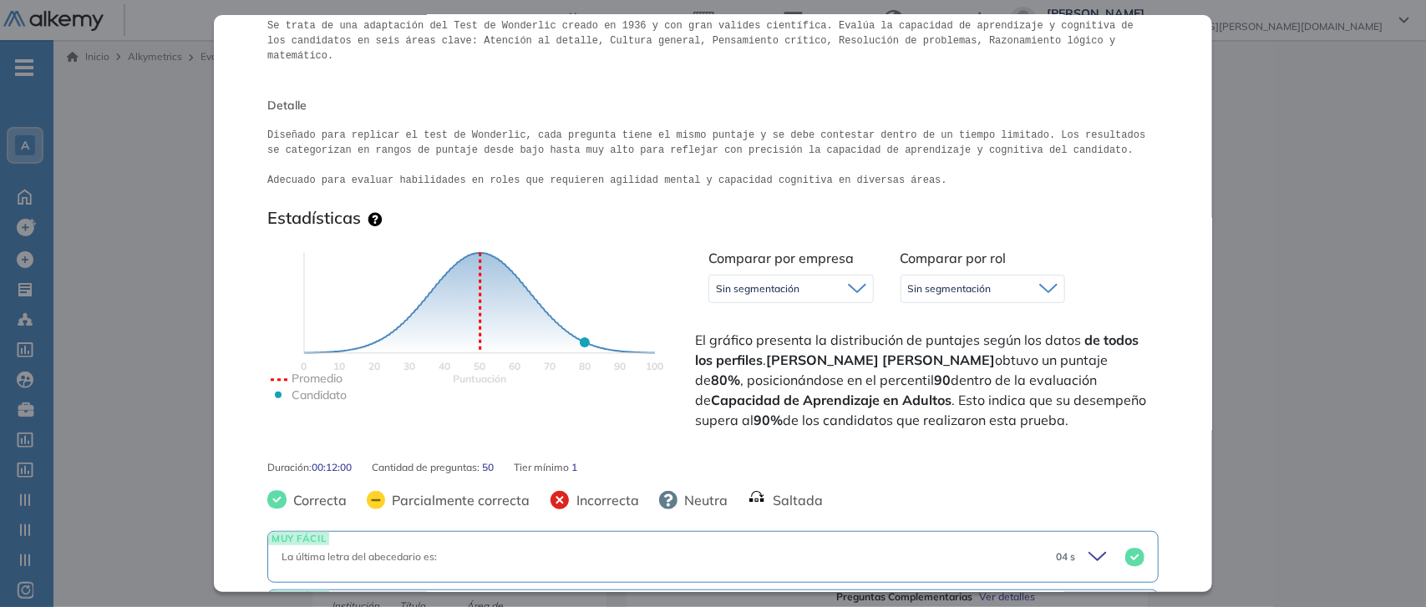
click at [853, 281] on div "Sin segmentación" at bounding box center [791, 289] width 164 height 27
click at [739, 347] on li "Alkemy" at bounding box center [733, 355] width 33 height 17
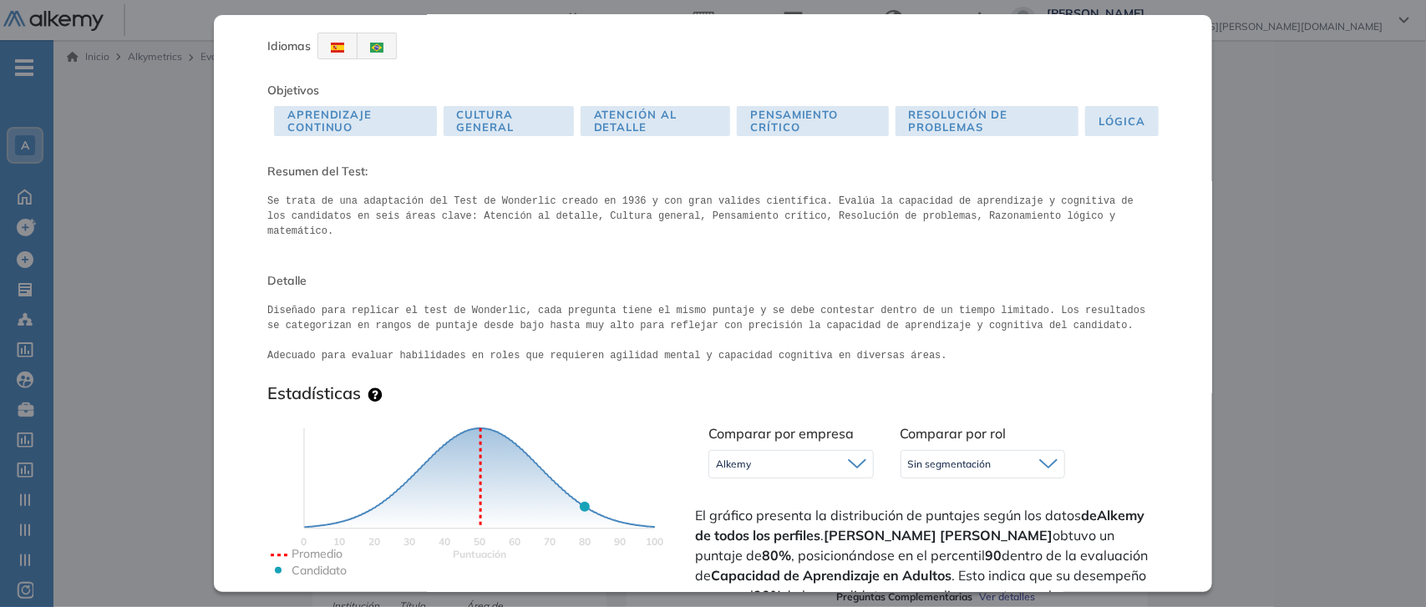
scroll to position [0, 0]
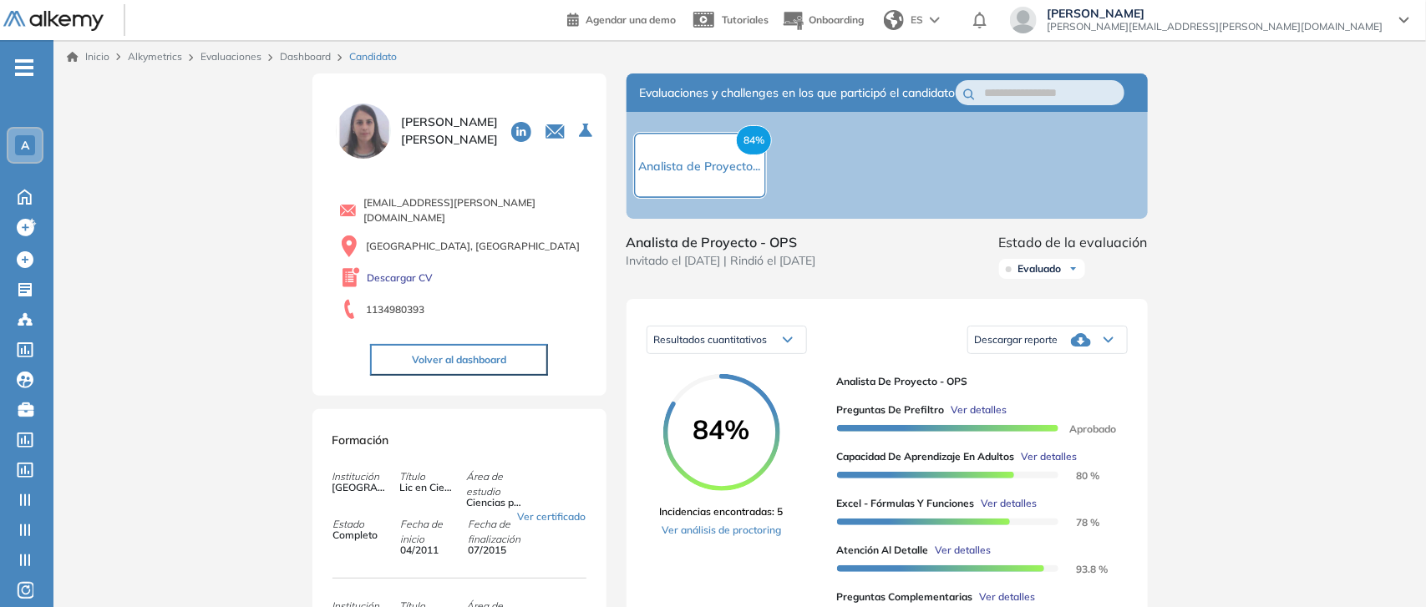
click at [1040, 464] on span "Ver detalles" at bounding box center [1046, 456] width 56 height 15
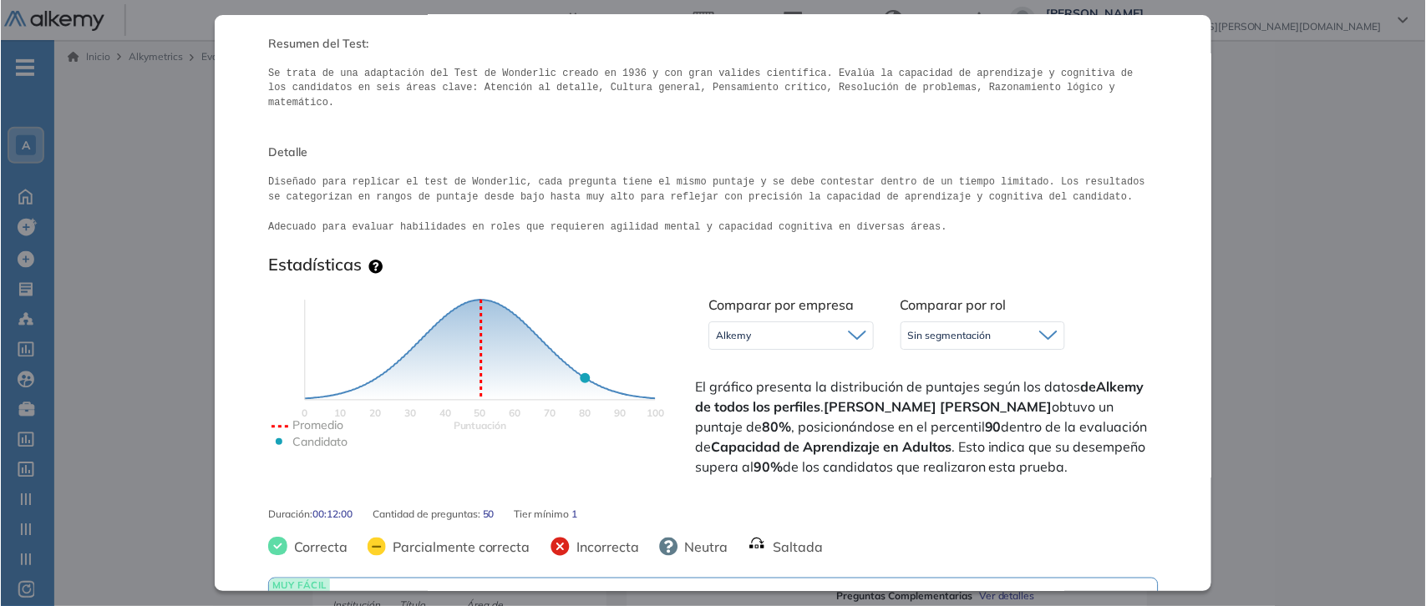
scroll to position [183, 0]
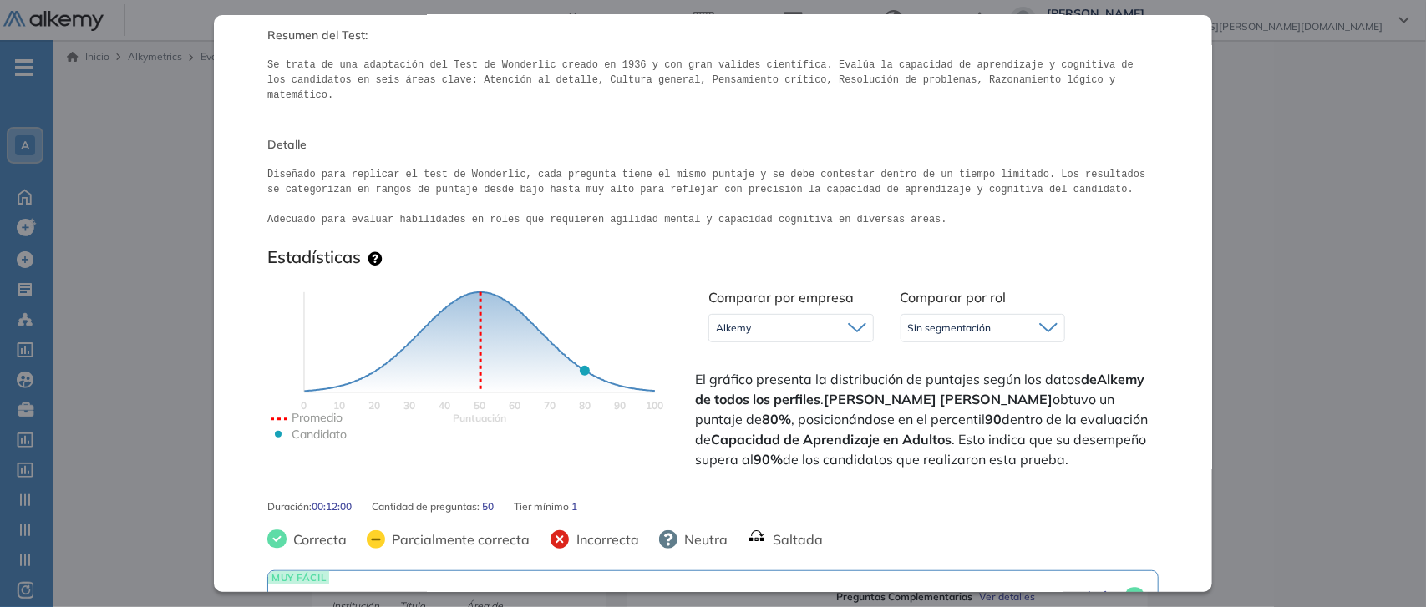
click at [924, 322] on span "Sin segmentación" at bounding box center [950, 328] width 84 height 13
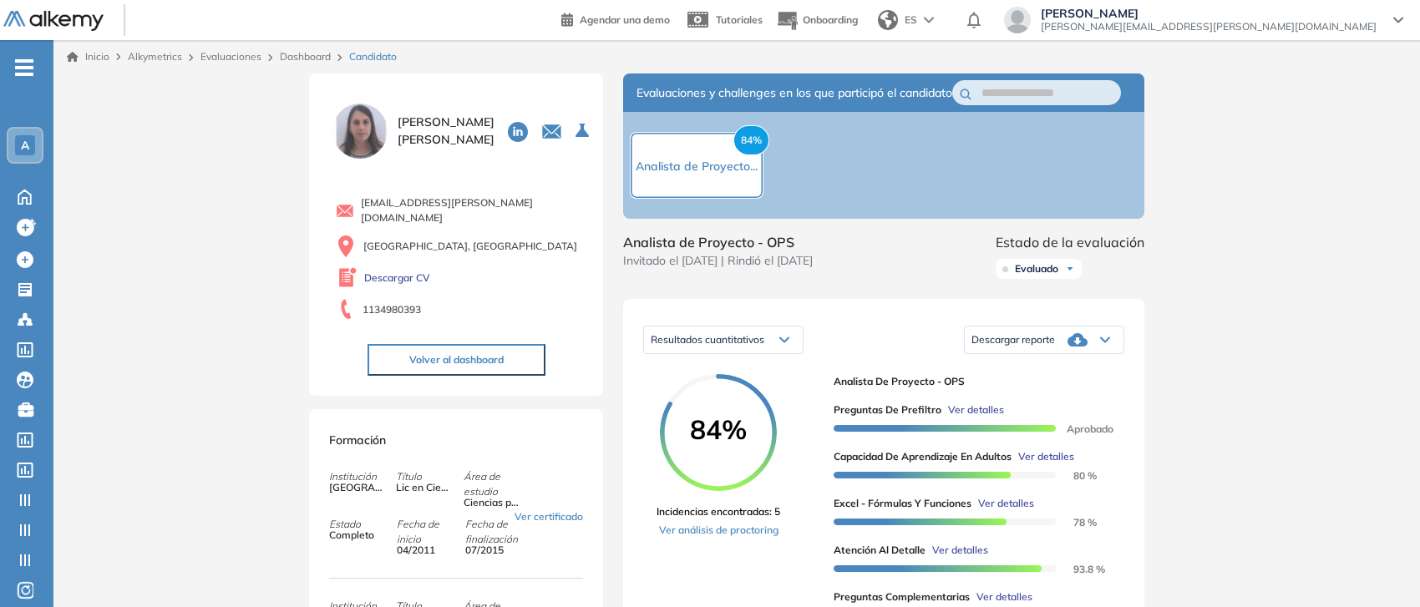
click at [22, 344] on icon at bounding box center [25, 349] width 17 height 15
